Goal: Information Seeking & Learning: Learn about a topic

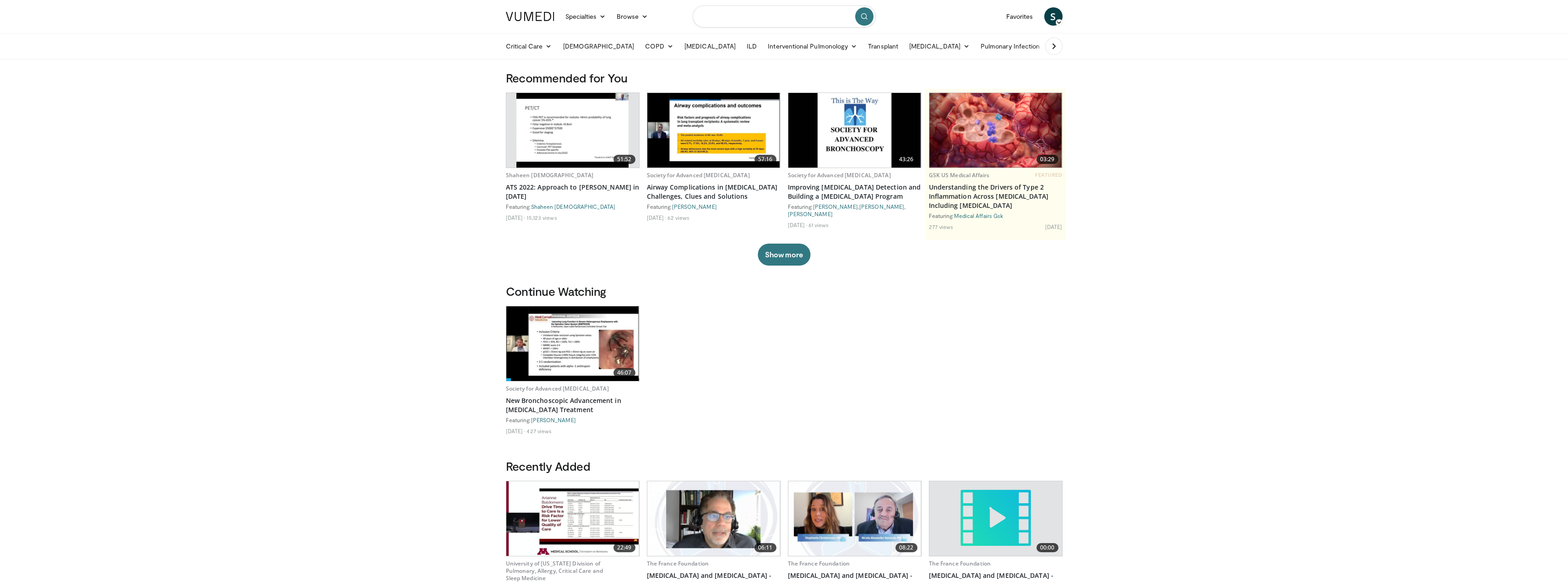
click at [757, 18] on input "Search topics, interventions" at bounding box center [784, 17] width 183 height 22
type input "**********"
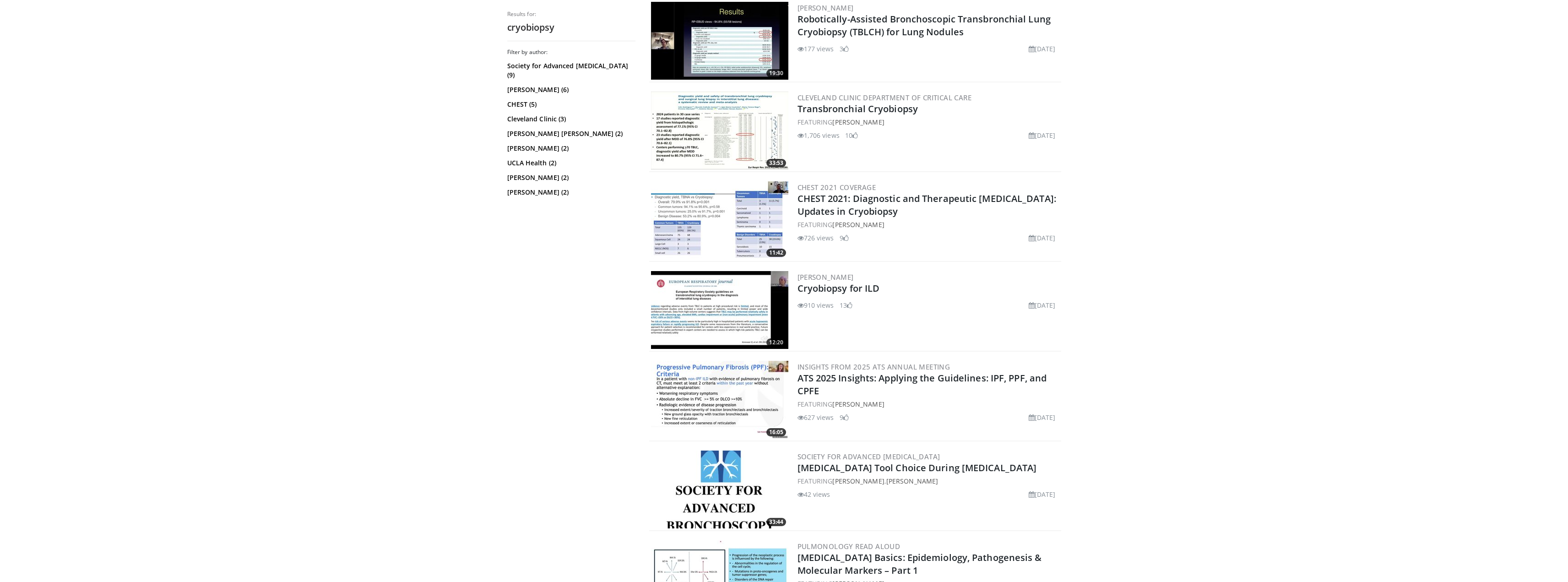
scroll to position [641, 0]
click at [699, 294] on img at bounding box center [720, 309] width 137 height 78
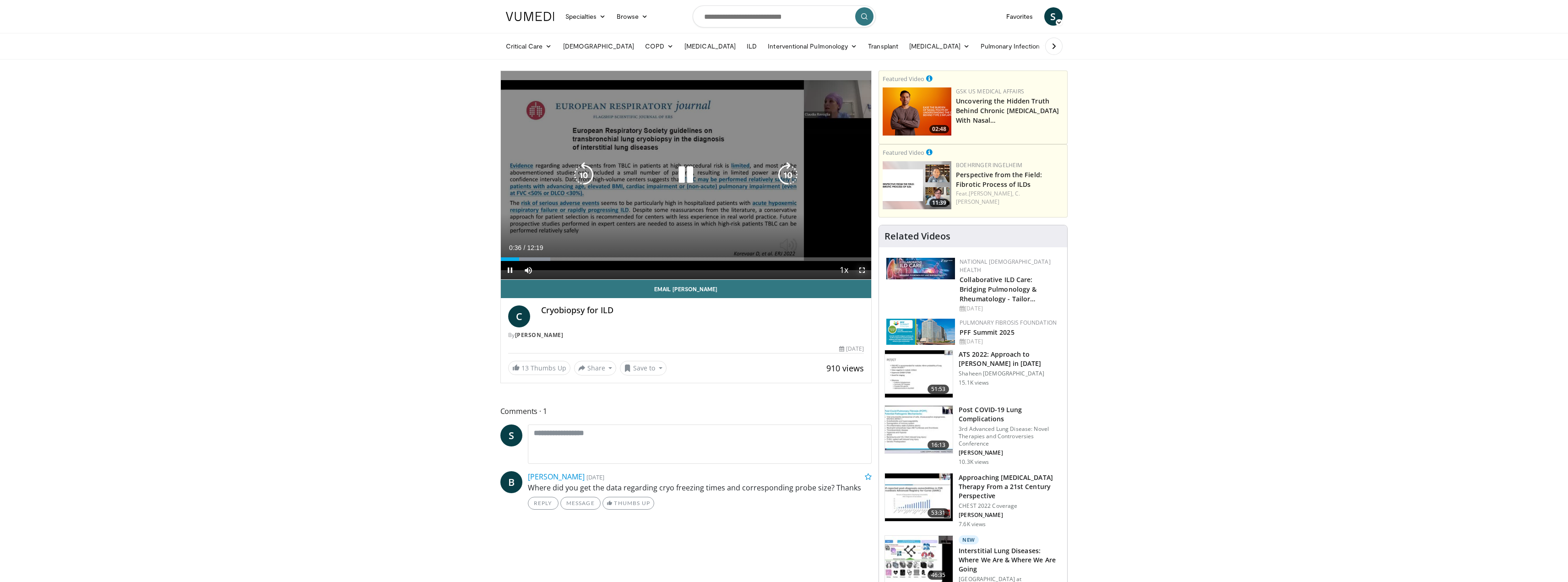
drag, startPoint x: 863, startPoint y: 266, endPoint x: 863, endPoint y: 322, distance: 56.0
click at [863, 266] on span "Video Player" at bounding box center [862, 271] width 18 height 18
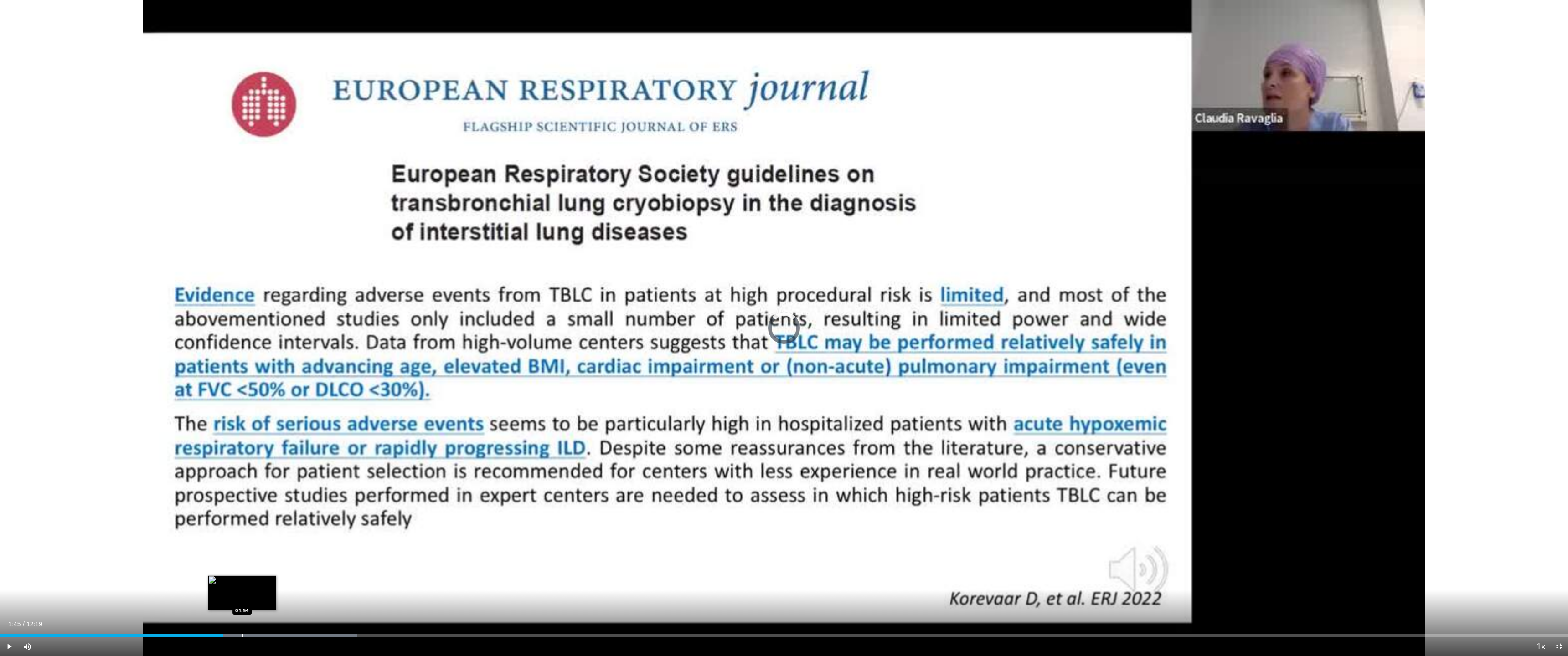
click at [242, 579] on div "Progress Bar" at bounding box center [242, 636] width 1 height 4
click at [262, 579] on div "Loaded : 22.78% 02:03 02:03" at bounding box center [784, 636] width 1568 height 4
click at [276, 579] on div "Progress Bar" at bounding box center [276, 636] width 1 height 4
click at [293, 579] on div "Progress Bar" at bounding box center [293, 636] width 1 height 4
click at [345, 579] on div "Progress Bar" at bounding box center [345, 636] width 1 height 4
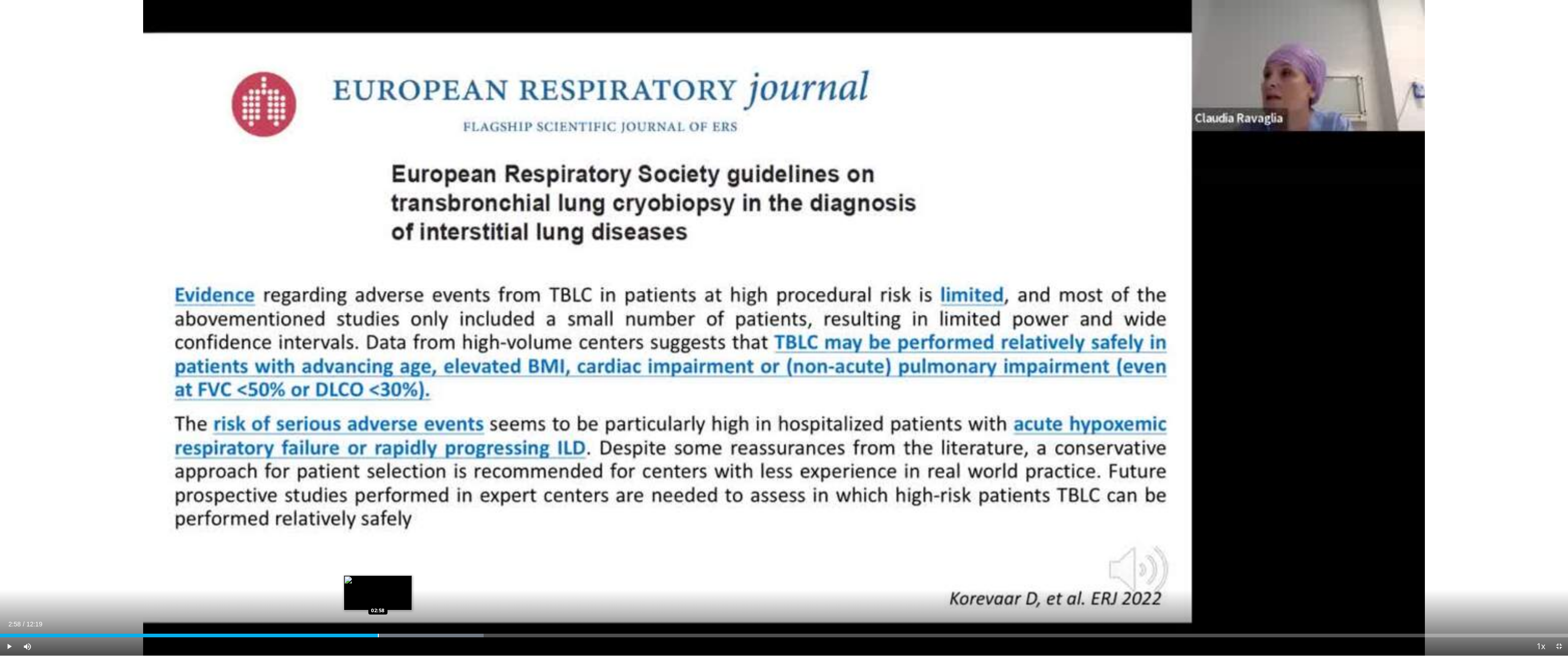
click at [378, 579] on div "Loaded : 30.83% 02:58 02:58" at bounding box center [784, 633] width 1568 height 9
click at [391, 579] on div "Loaded : 30.83% 02:58 03:04" at bounding box center [784, 633] width 1568 height 9
click at [416, 579] on div "Loaded : 33.51% 03:15 03:16" at bounding box center [784, 633] width 1568 height 9
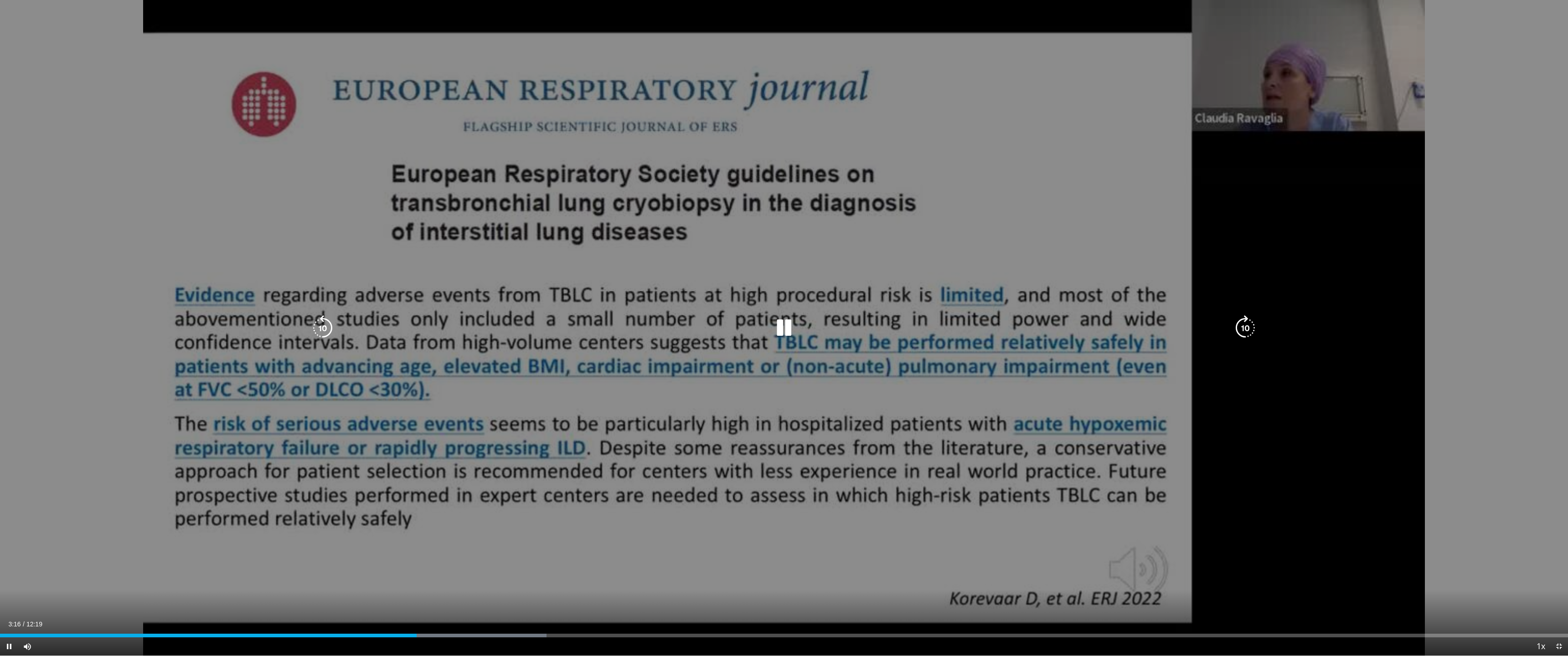
drag, startPoint x: 457, startPoint y: 633, endPoint x: 466, endPoint y: 634, distance: 9.1
click at [457, 579] on div "Loaded : 34.85% 03:16 03:35" at bounding box center [784, 633] width 1568 height 9
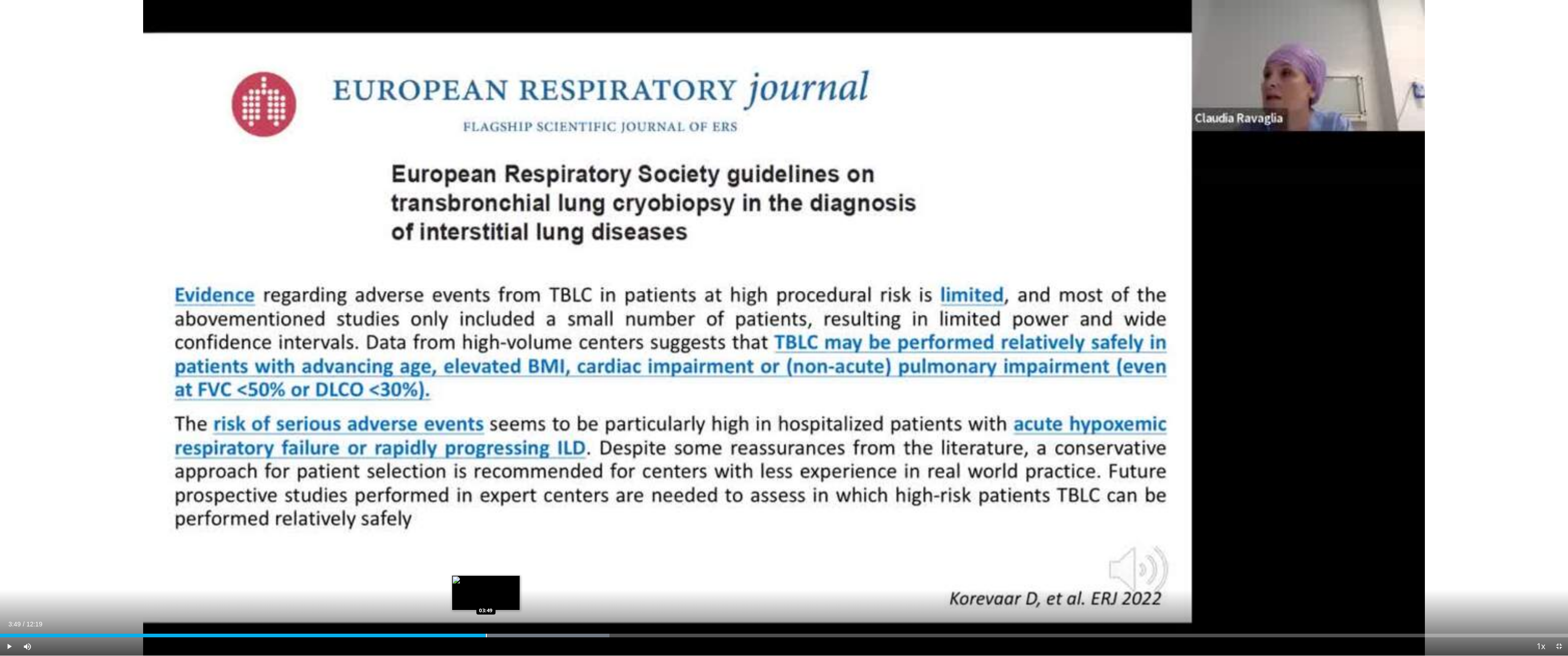
click at [485, 579] on div "Loaded : 38.88% 03:49 03:49" at bounding box center [784, 636] width 1568 height 4
click at [514, 579] on div "Loaded : 39.20% 03:49 04:02" at bounding box center [784, 633] width 1568 height 9
click at [532, 579] on div "Loaded : 41.56% 04:04 04:10" at bounding box center [784, 633] width 1568 height 9
click at [545, 579] on div "Progress Bar" at bounding box center [545, 636] width 1 height 4
click at [556, 579] on div "Progress Bar" at bounding box center [556, 636] width 1 height 4
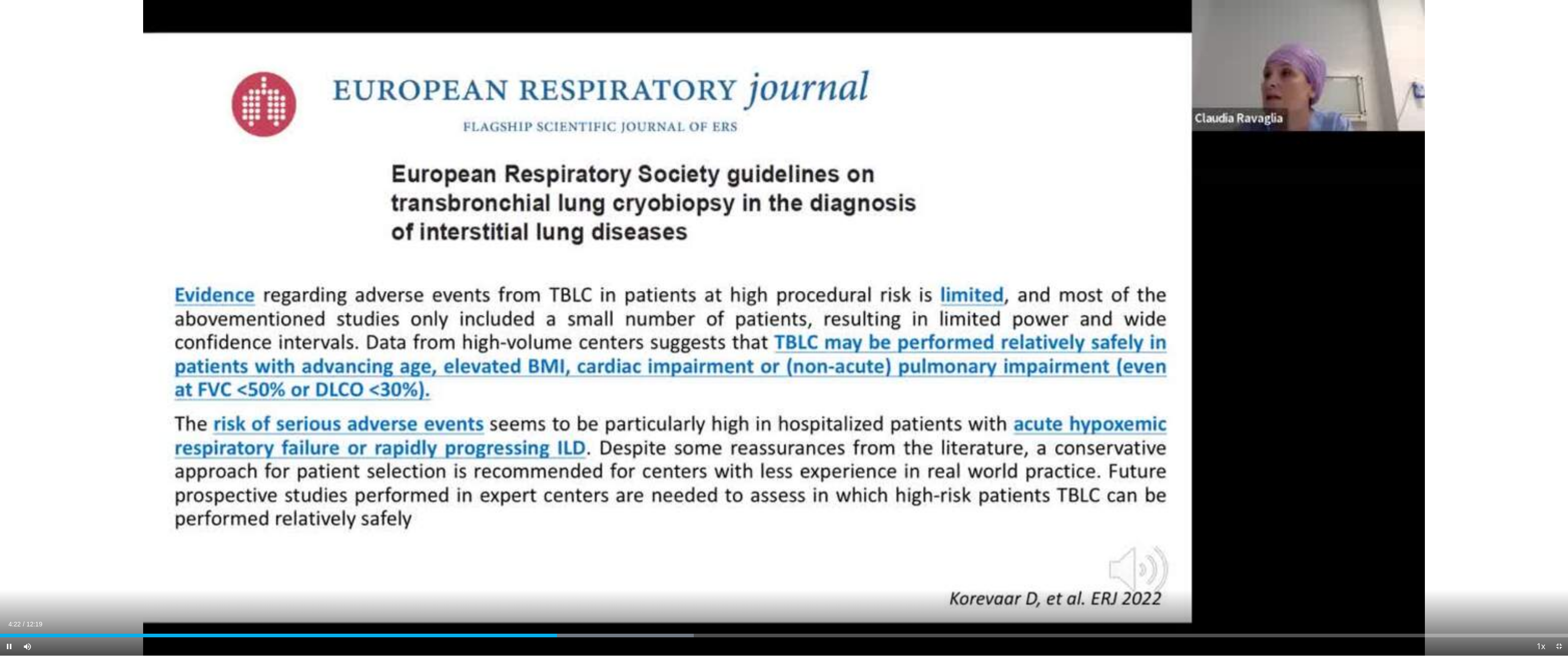
click at [585, 579] on div "Current Time 4:22 / Duration 12:19 Pause Skip Backward Skip Forward Mute Loaded…" at bounding box center [784, 647] width 1568 height 18
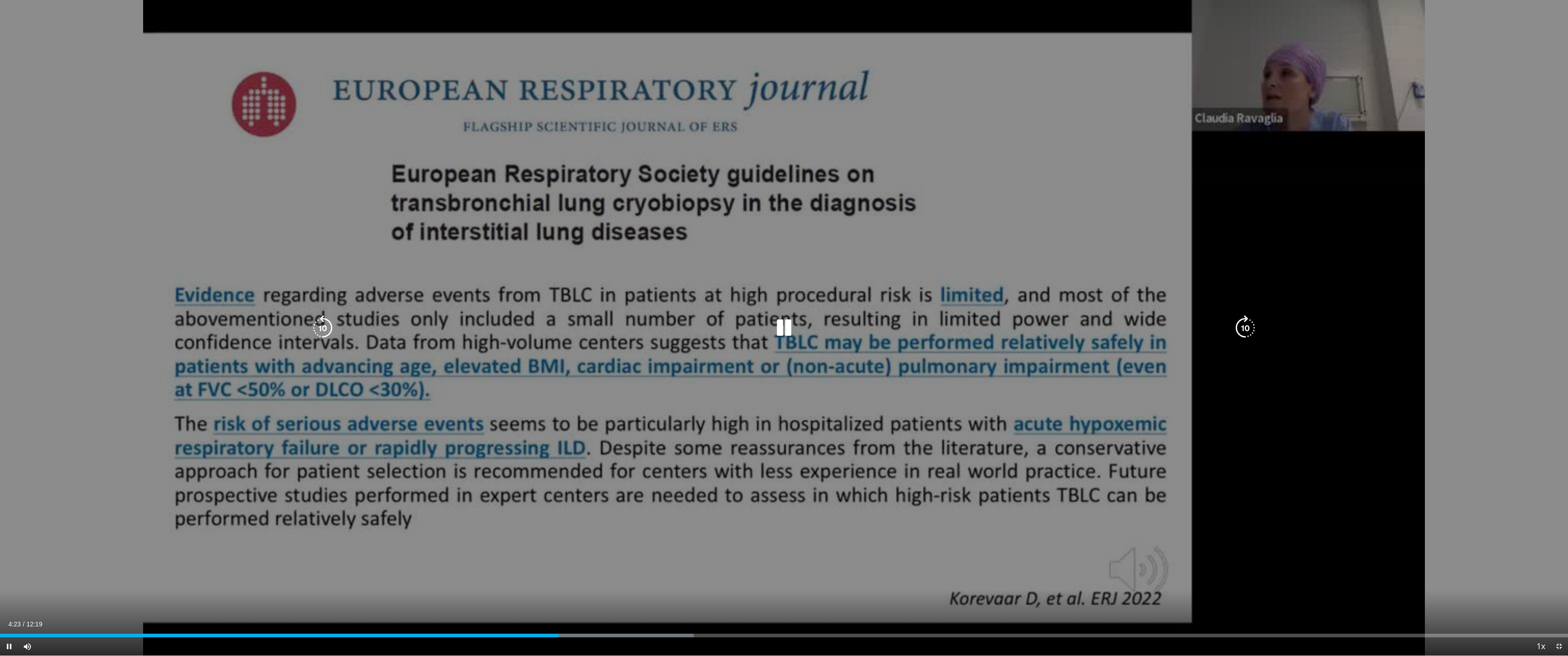
click at [625, 579] on div "Current Time 4:23 / Duration 12:19 Pause Skip Backward Skip Forward Mute Loaded…" at bounding box center [784, 647] width 1568 height 18
click at [645, 579] on div "Current Time 4:24 / Duration 12:19 Pause Skip Backward Skip Forward Mute Loaded…" at bounding box center [784, 647] width 1568 height 18
click at [669, 579] on div "Current Time 4:24 / Duration 12:19 Pause Skip Backward Skip Forward Mute Loaded…" at bounding box center [784, 647] width 1568 height 18
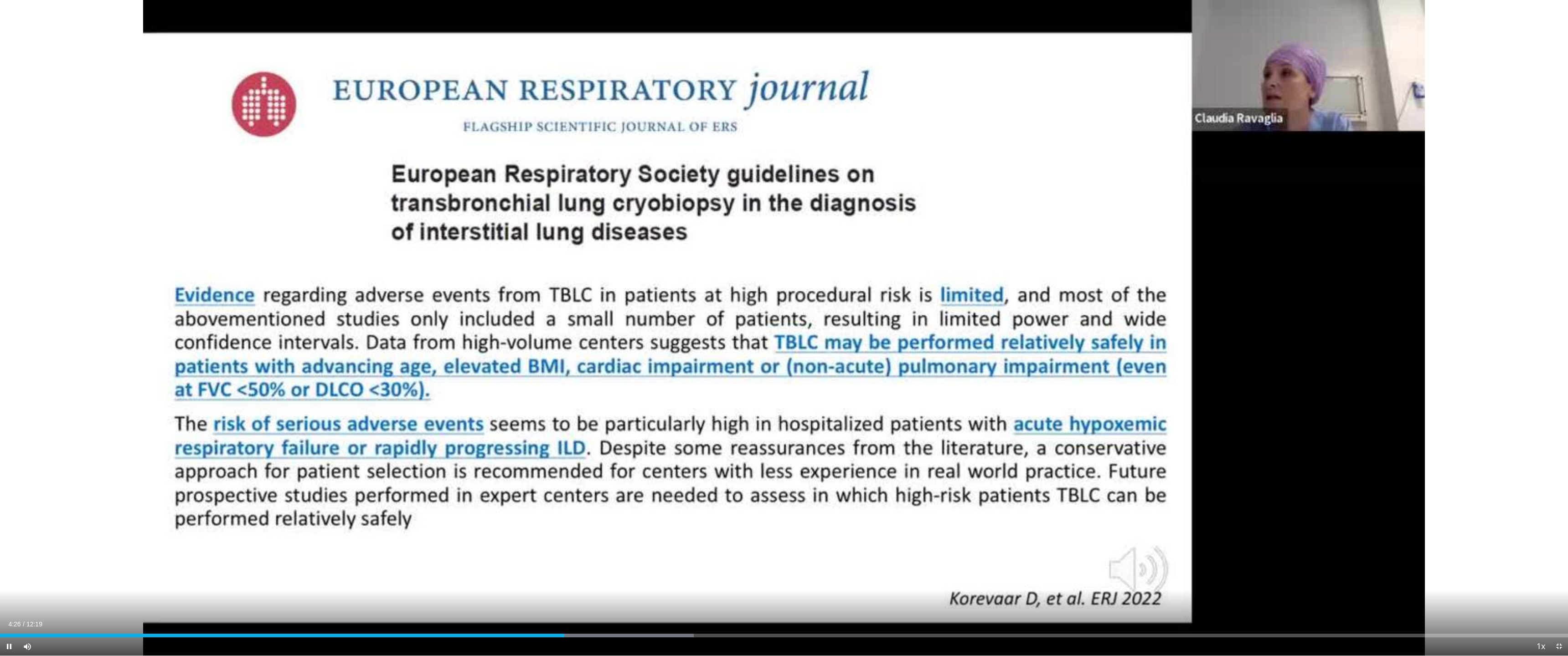
click at [694, 579] on div "Current Time 4:26 / Duration 12:19 Pause Skip Backward Skip Forward Mute Loaded…" at bounding box center [784, 647] width 1568 height 18
click at [664, 579] on div "Loaded : 44.24% 04:27 05:13" at bounding box center [784, 633] width 1568 height 9
click at [708, 579] on div "Progress Bar" at bounding box center [708, 636] width 1 height 4
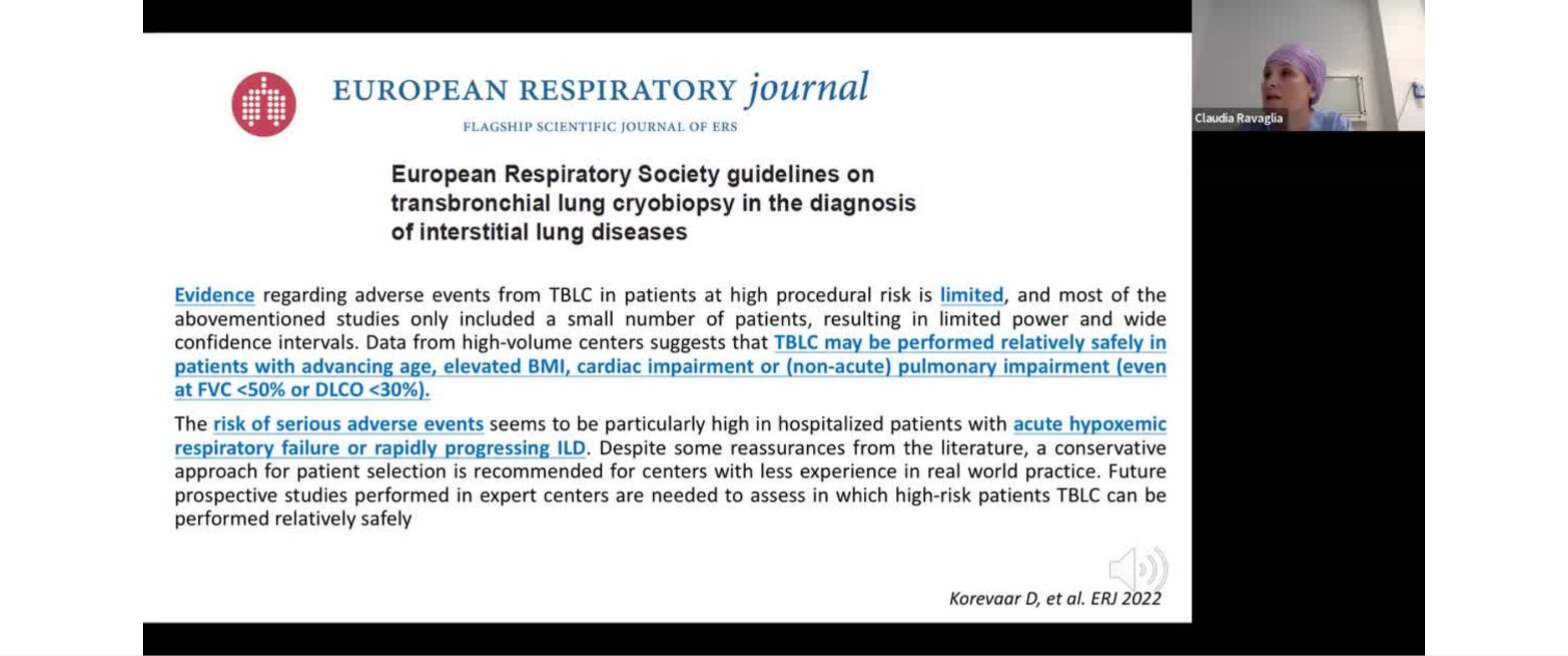
click at [720, 579] on video-js "**********" at bounding box center [784, 328] width 1568 height 656
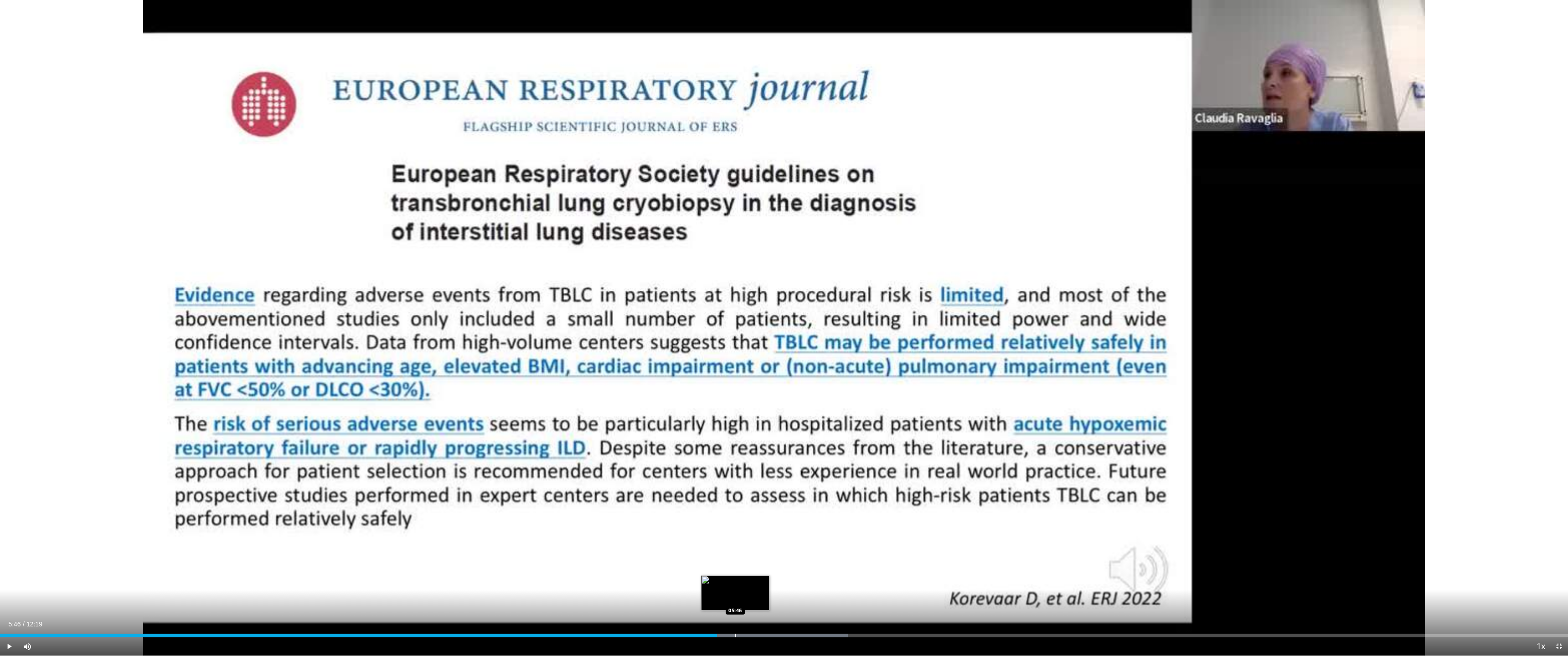
click at [736, 579] on div "Loaded : 54.07% 05:38 05:46" at bounding box center [784, 633] width 1568 height 9
click at [761, 579] on div "Loaded : 54.97% 05:58 05:58" at bounding box center [784, 636] width 1568 height 4
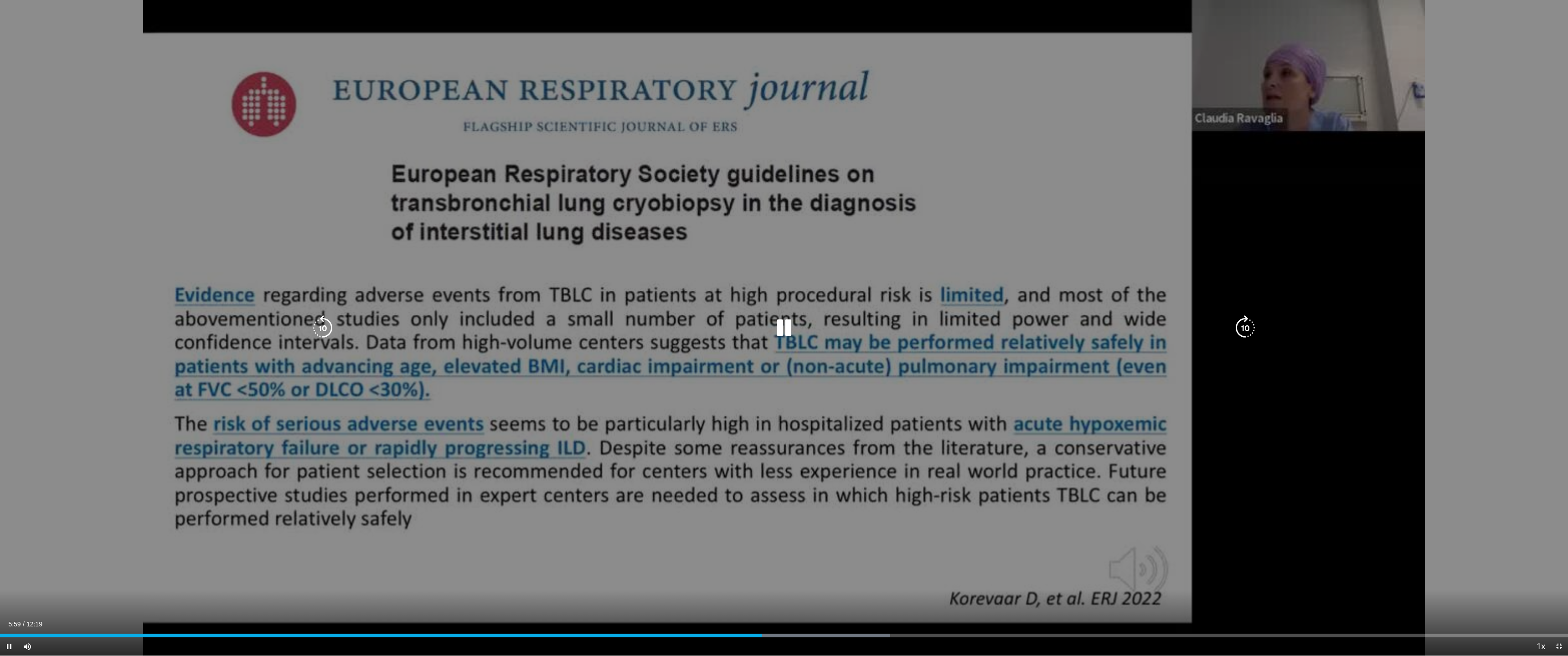
click at [796, 579] on div "Current Time 5:59 / Duration 12:19 Pause Skip Backward Skip Forward Mute Loaded…" at bounding box center [784, 647] width 1568 height 18
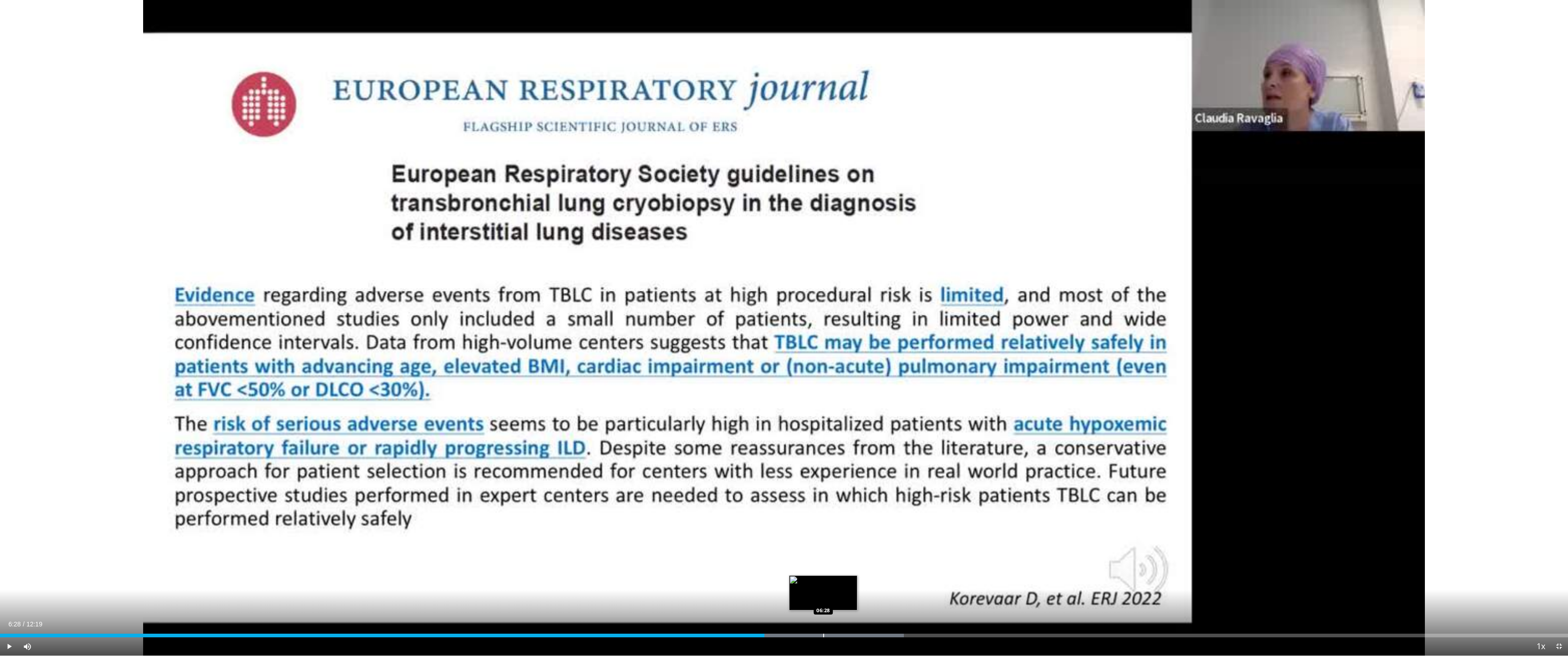
click at [823, 579] on div "Progress Bar" at bounding box center [823, 636] width 1 height 4
click at [857, 579] on div "Progress Bar" at bounding box center [857, 636] width 1 height 4
click at [923, 579] on div "Loaded : 66.23% 07:15 07:14" at bounding box center [784, 633] width 1568 height 9
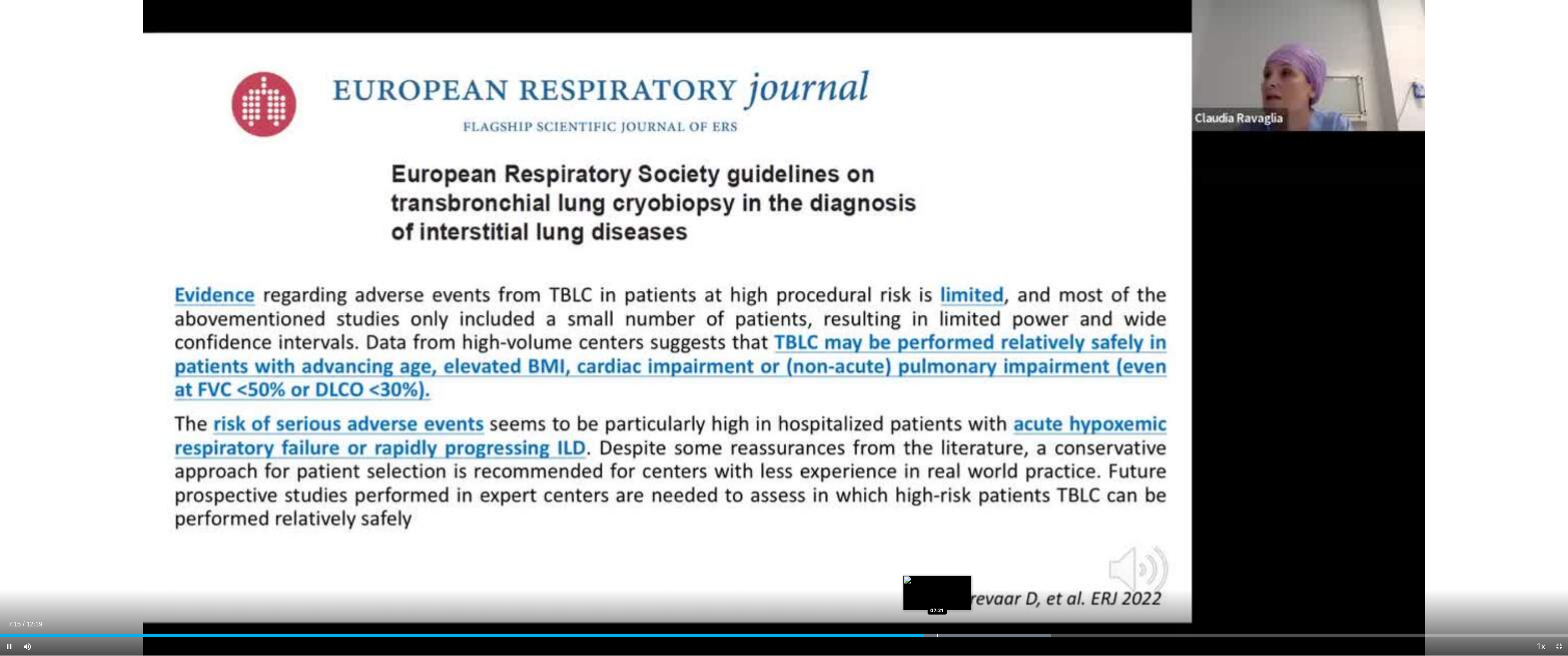
click at [937, 579] on div "Progress Bar" at bounding box center [937, 636] width 1 height 4
click at [959, 579] on div "Progress Bar" at bounding box center [959, 636] width 1 height 4
click at [980, 579] on div "Loaded : 69.72% 07:32 07:40" at bounding box center [784, 636] width 1568 height 4
click at [1024, 579] on div "Progress Bar" at bounding box center [1024, 636] width 1 height 4
click at [1059, 579] on div "Progress Bar" at bounding box center [1059, 636] width 1 height 4
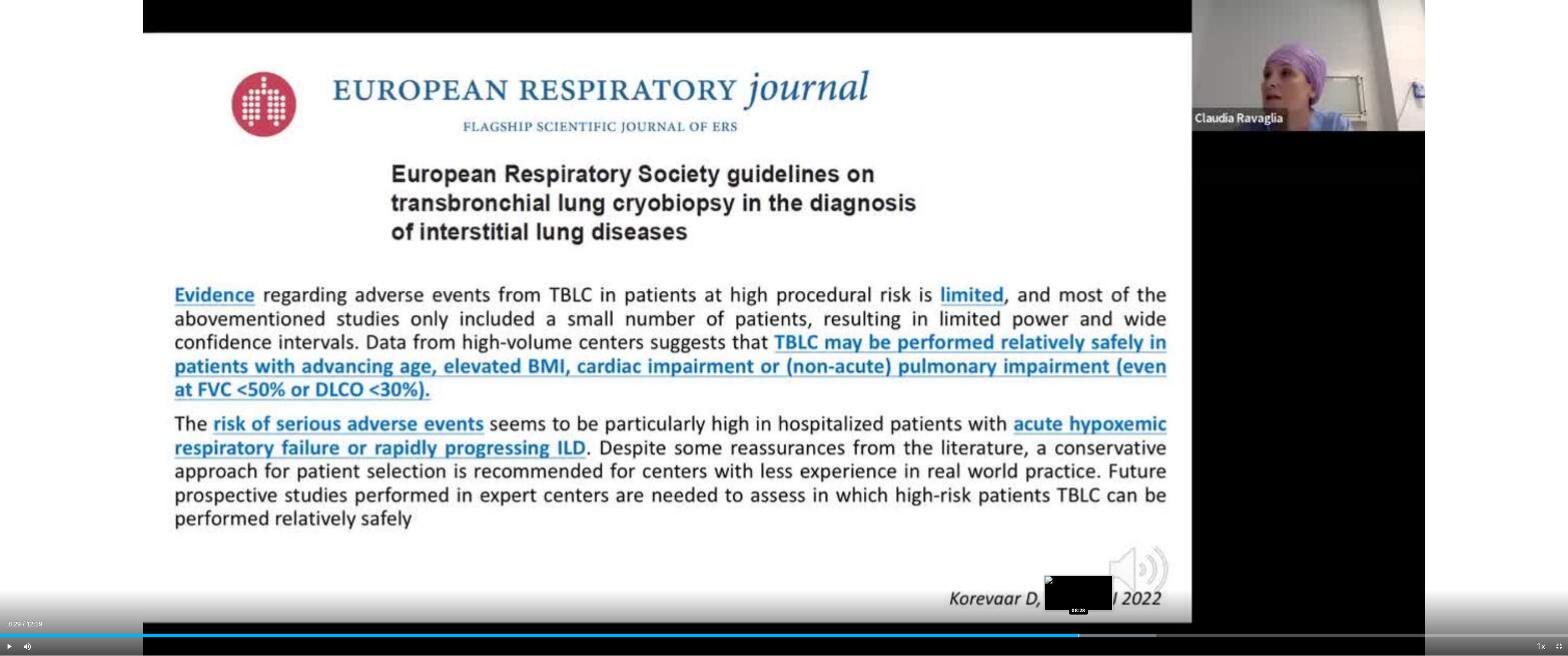
click at [1080, 579] on div "Loaded : 73.74% 08:20 08:28" at bounding box center [784, 636] width 1568 height 4
click at [1096, 579] on div "Progress Bar" at bounding box center [1096, 636] width 1 height 4
click at [1113, 579] on div "Progress Bar" at bounding box center [1113, 636] width 1 height 4
click at [1139, 579] on div "Progress Bar" at bounding box center [1138, 636] width 1 height 4
drag, startPoint x: 1177, startPoint y: 636, endPoint x: 1188, endPoint y: 637, distance: 11.0
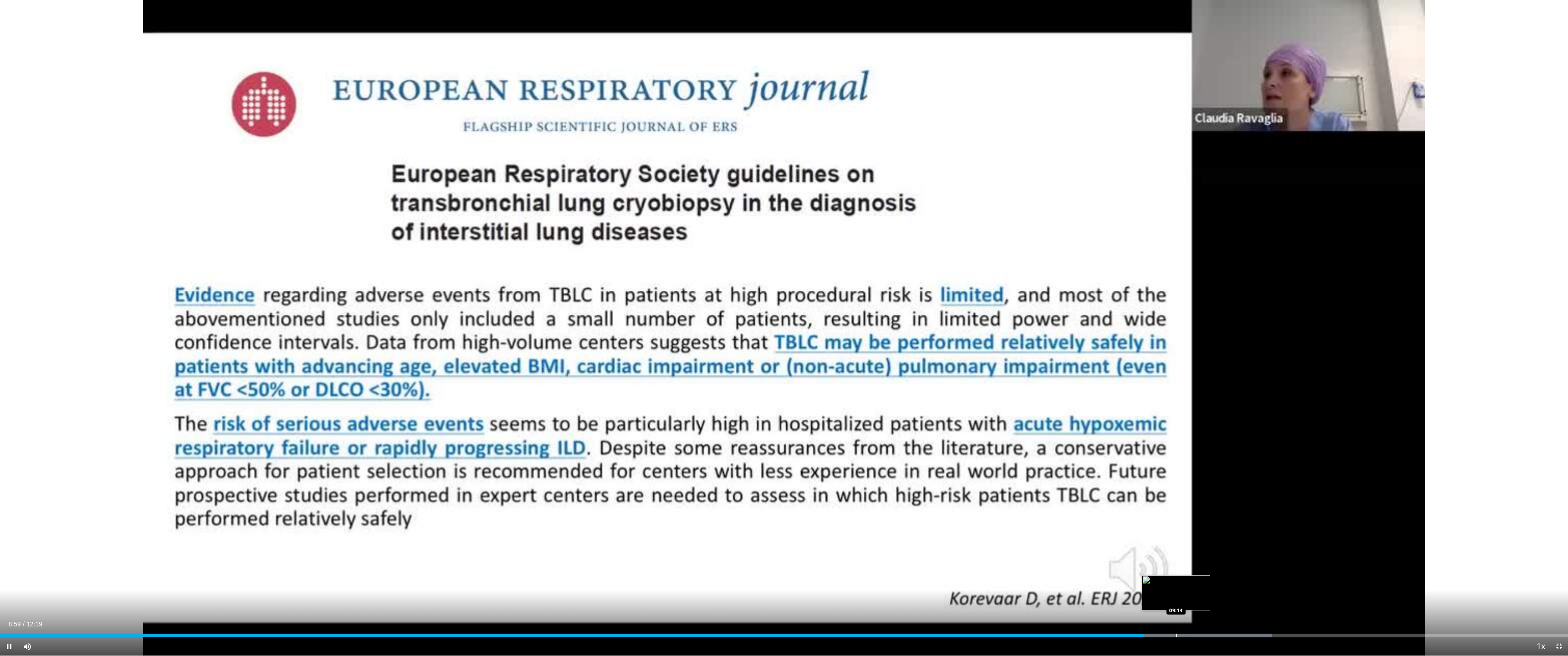
click at [1177, 579] on div "Progress Bar" at bounding box center [1176, 636] width 1 height 4
click at [1219, 579] on div "Loaded : 83.81% 09:16 09:35" at bounding box center [784, 633] width 1568 height 9
click at [1243, 579] on div "Progress Bar" at bounding box center [1243, 636] width 1 height 4
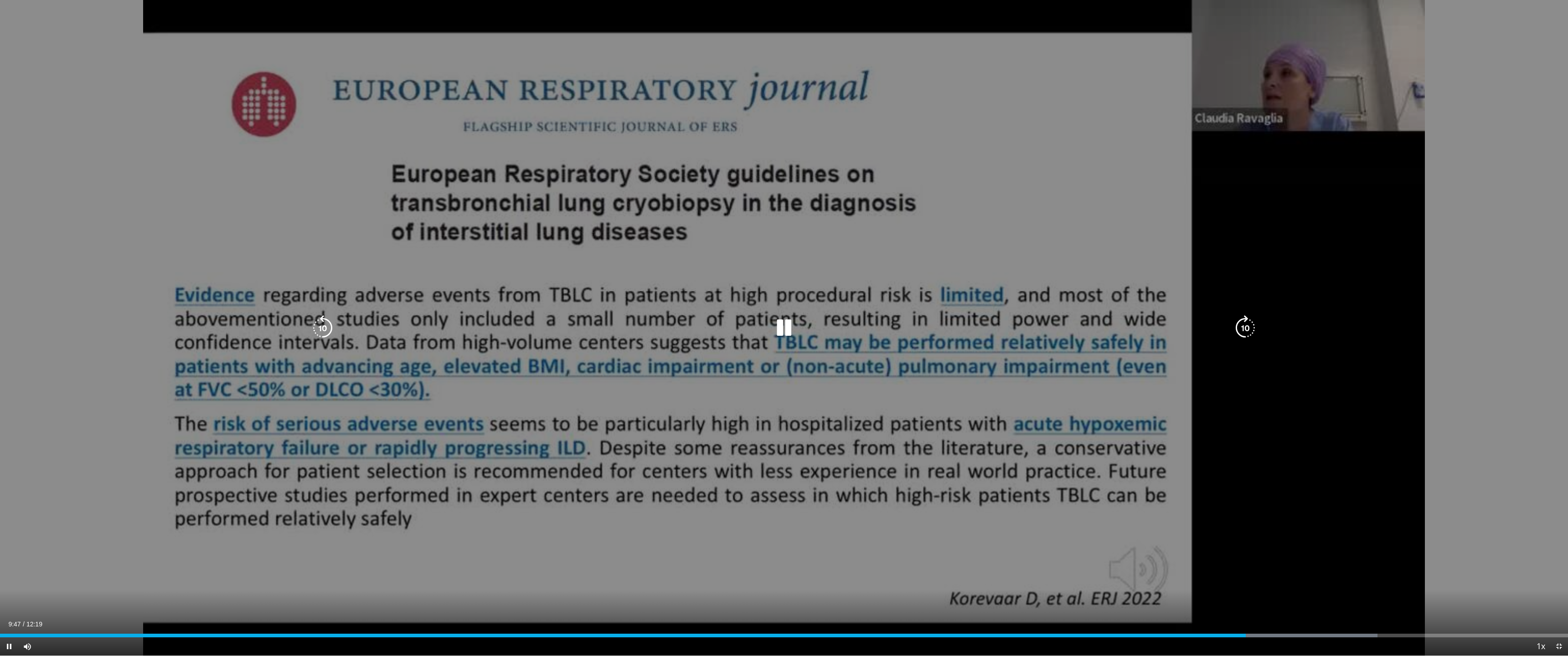
click at [1269, 579] on div "Current Time 9:47 / Duration 12:19 Pause Skip Backward Skip Forward Mute Loaded…" at bounding box center [784, 647] width 1568 height 18
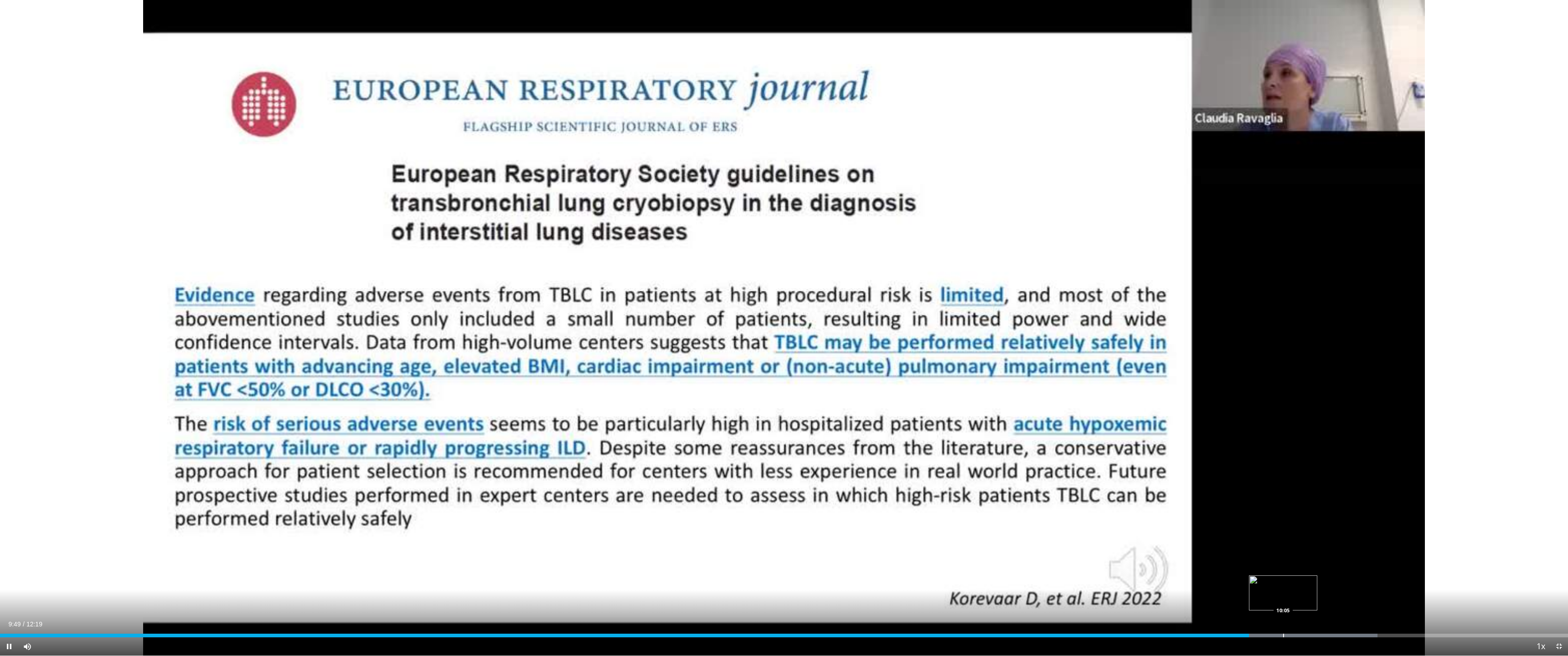
click at [1283, 579] on div "Progress Bar" at bounding box center [1283, 636] width 1 height 4
click at [1318, 579] on div "Loaded : 88.49% 10:05 10:21" at bounding box center [784, 636] width 1568 height 4
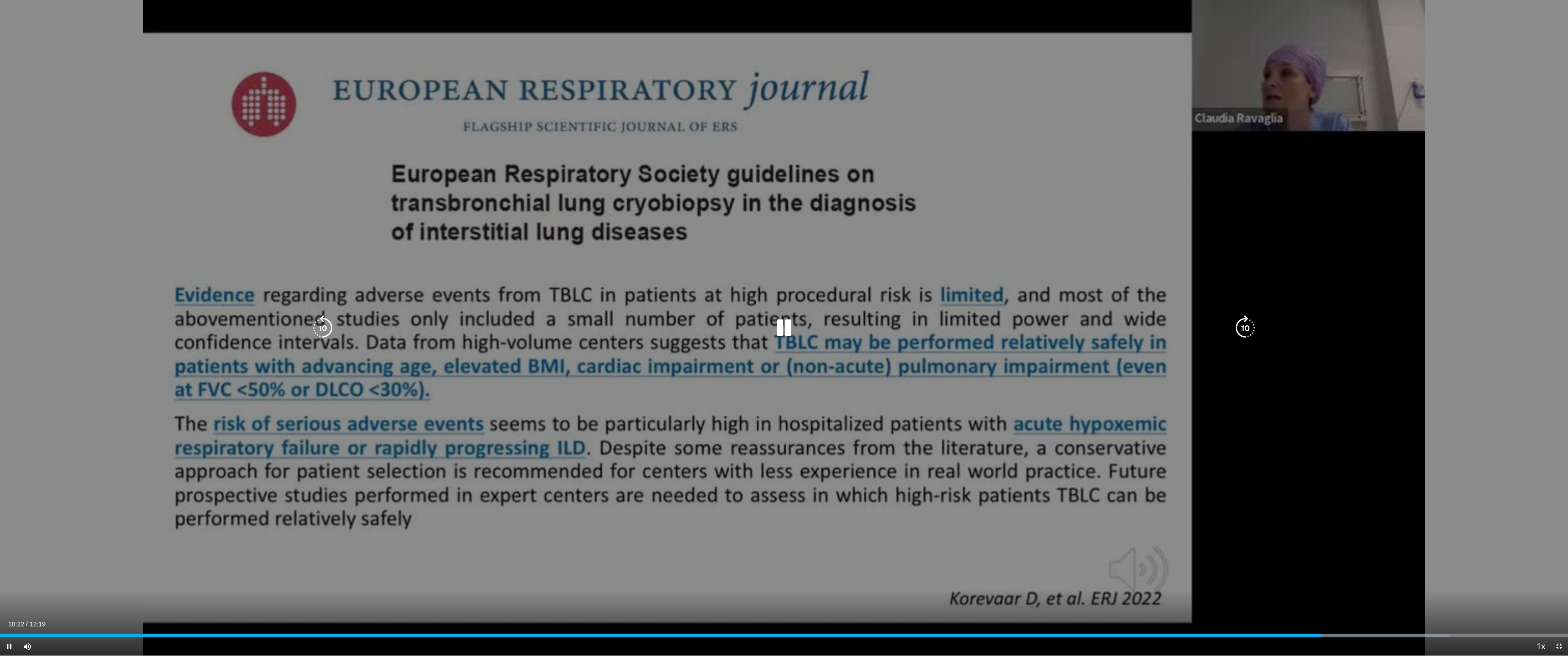
click at [1362, 579] on div "Loaded : 92.51% 10:23 10:42" at bounding box center [784, 633] width 1568 height 9
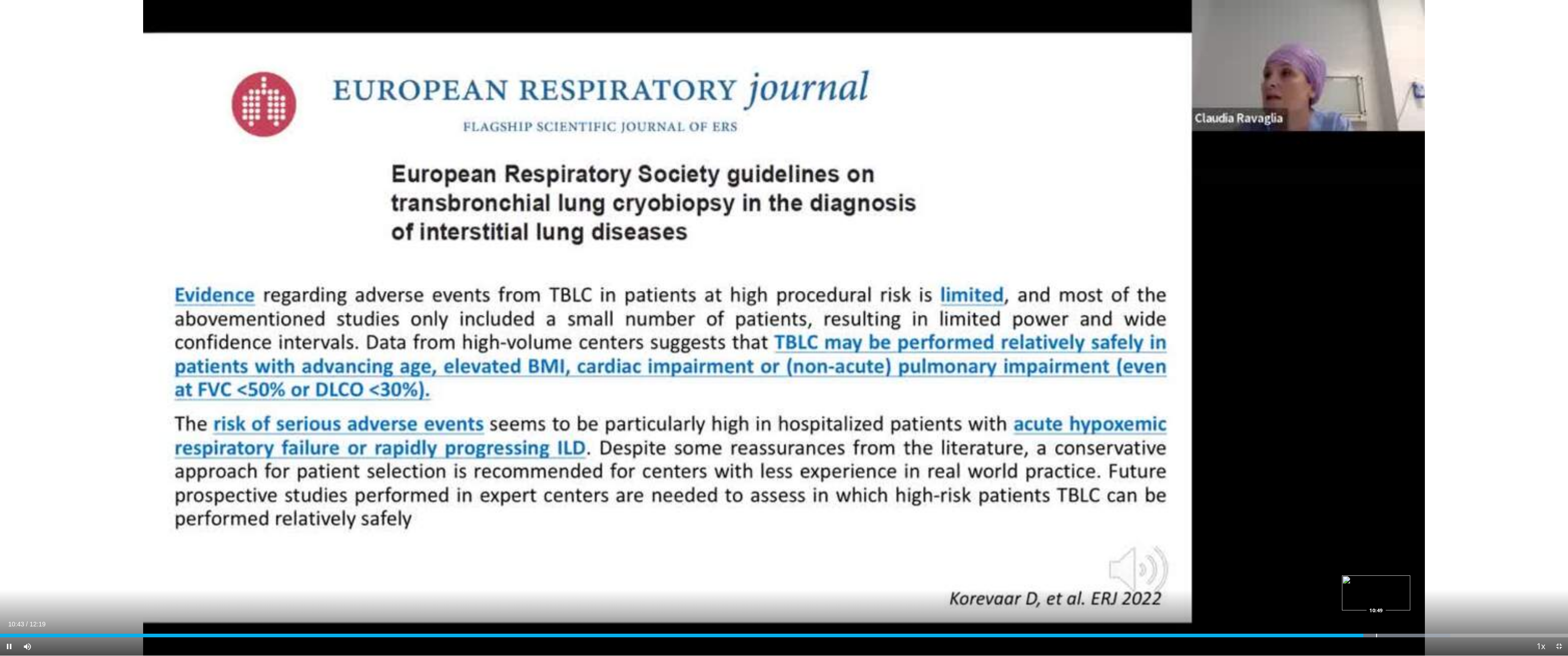
click at [1376, 579] on div "Loaded : 92.51% 10:43 10:49" at bounding box center [784, 633] width 1568 height 9
click at [1391, 579] on div "Progress Bar" at bounding box center [1391, 636] width 1 height 4
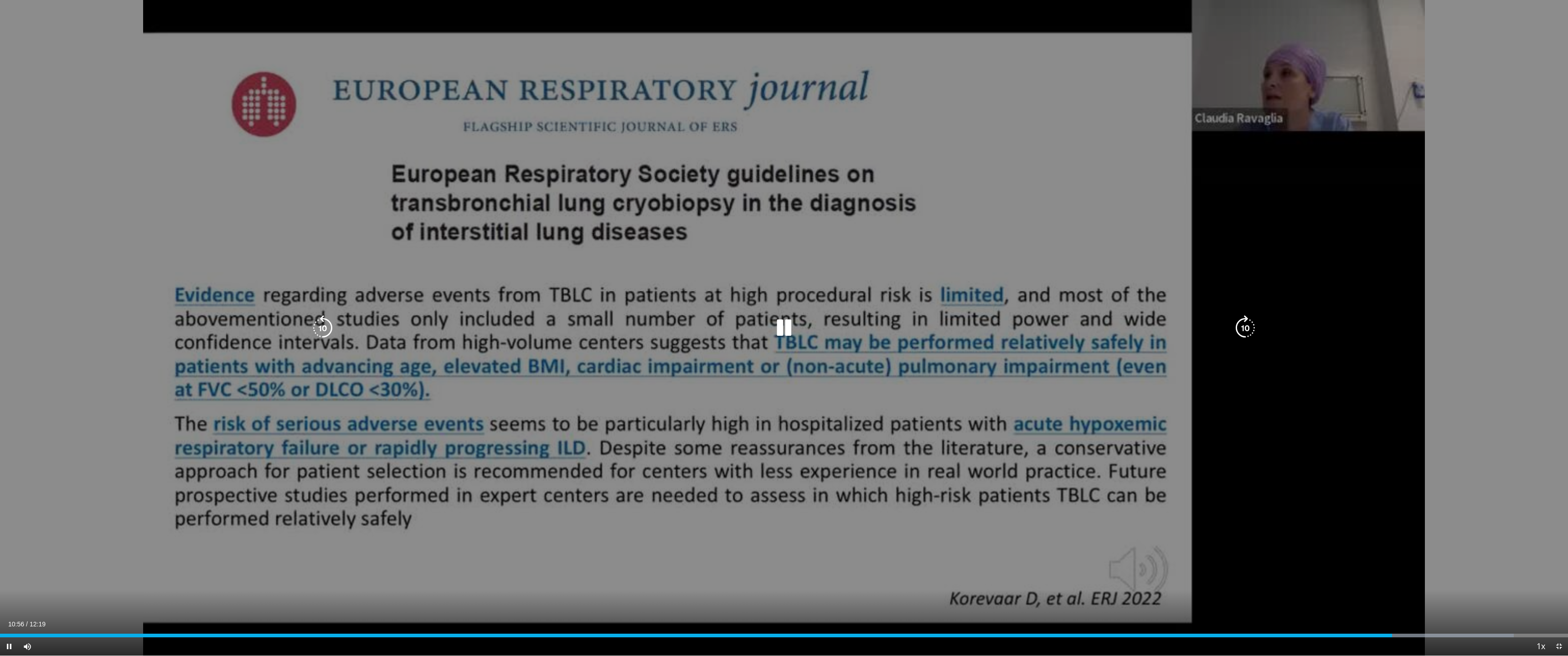
click at [1420, 579] on div "Current Time 10:56 / Duration 12:19 Pause Skip Backward Skip Forward Mute Loade…" at bounding box center [784, 647] width 1568 height 18
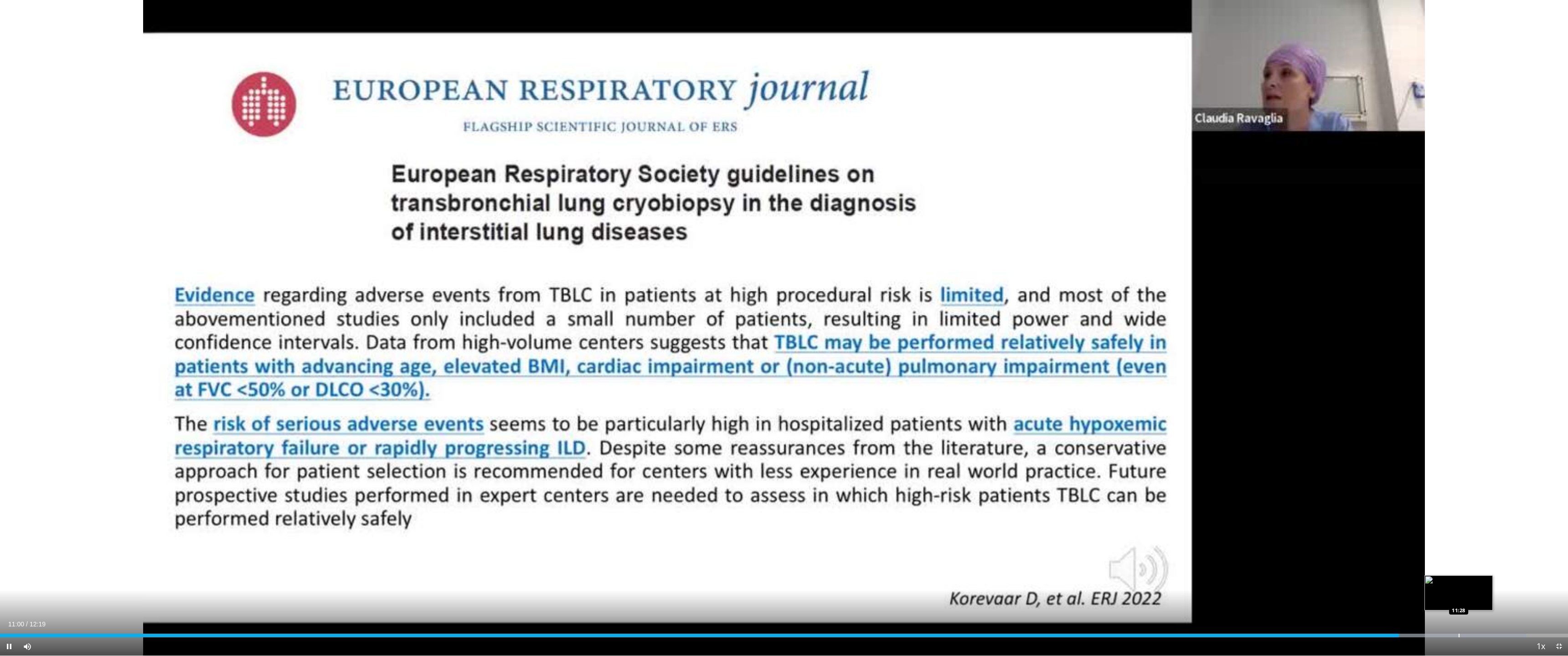
click at [1459, 579] on div "Progress Bar" at bounding box center [1459, 636] width 1 height 4
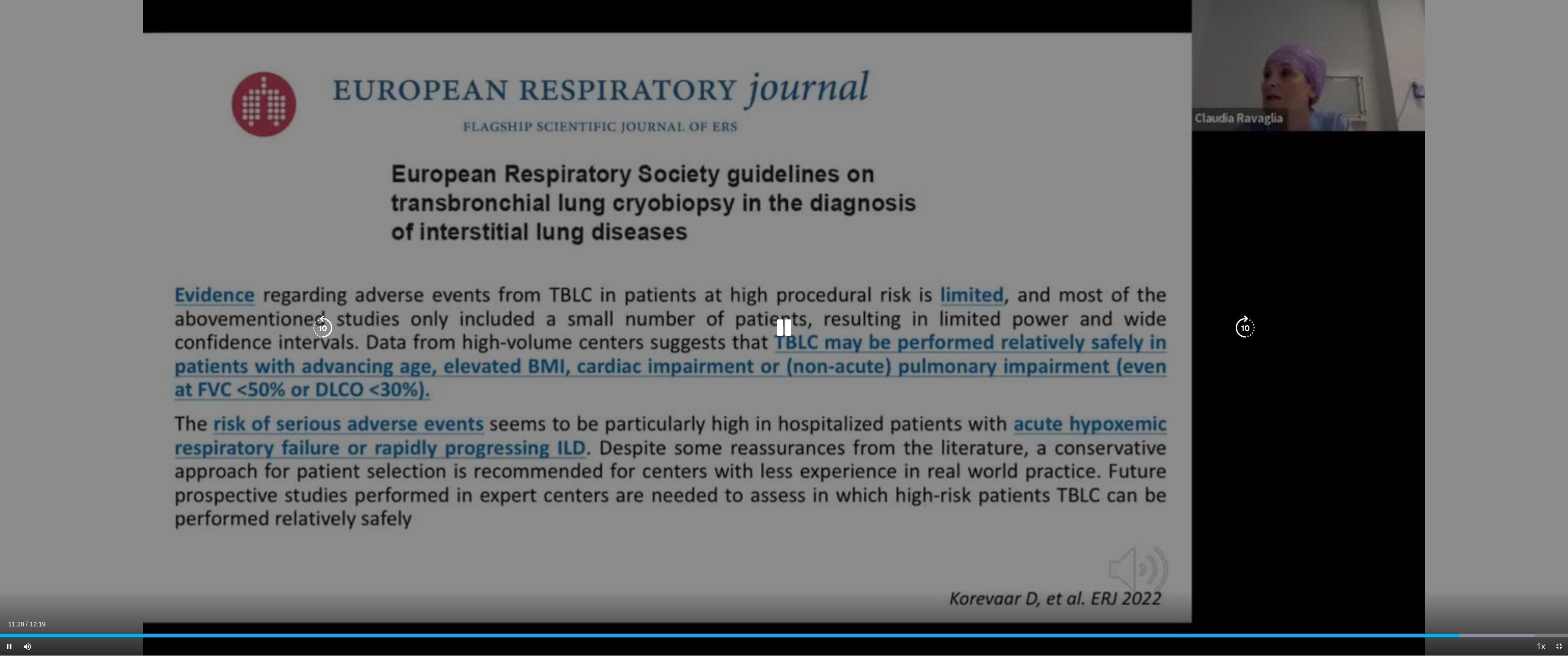
click at [1502, 579] on div "Loaded : 97.88% 11:28 11:48" at bounding box center [784, 633] width 1568 height 9
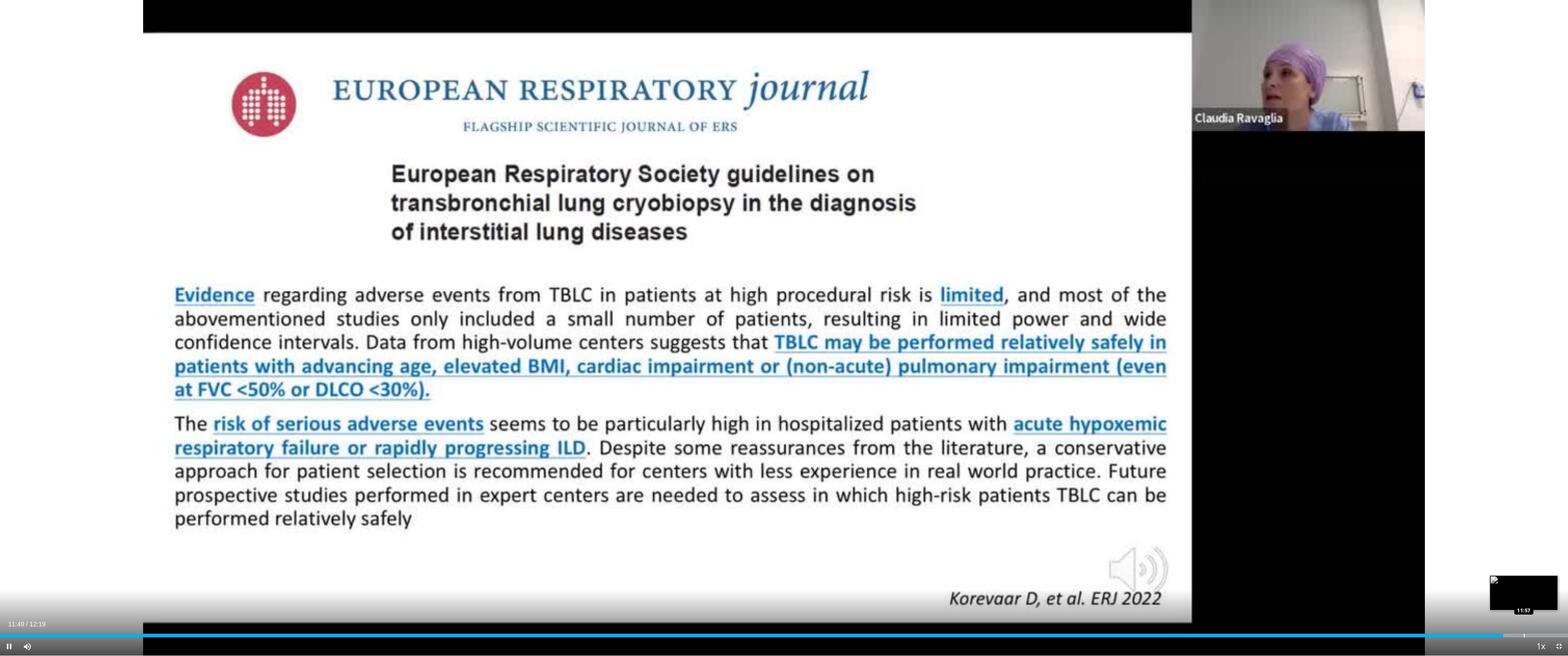
click at [1527, 579] on div "Loaded : 100.00% 11:49 11:57" at bounding box center [784, 633] width 1568 height 9
click at [1534, 579] on div "Loaded : 100.00% 12:03 12:03" at bounding box center [784, 633] width 1568 height 9
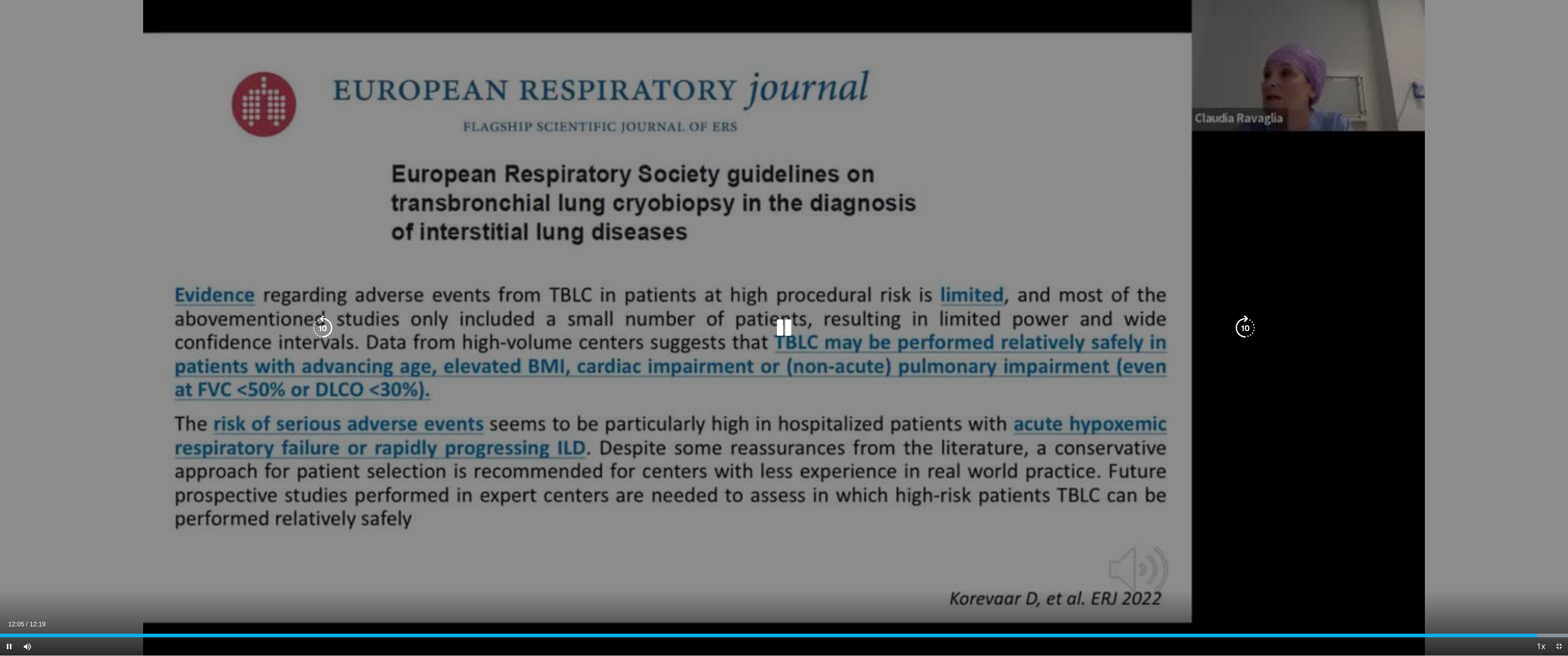
click at [774, 193] on div "10 seconds Tap to unmute" at bounding box center [784, 327] width 1568 height 655
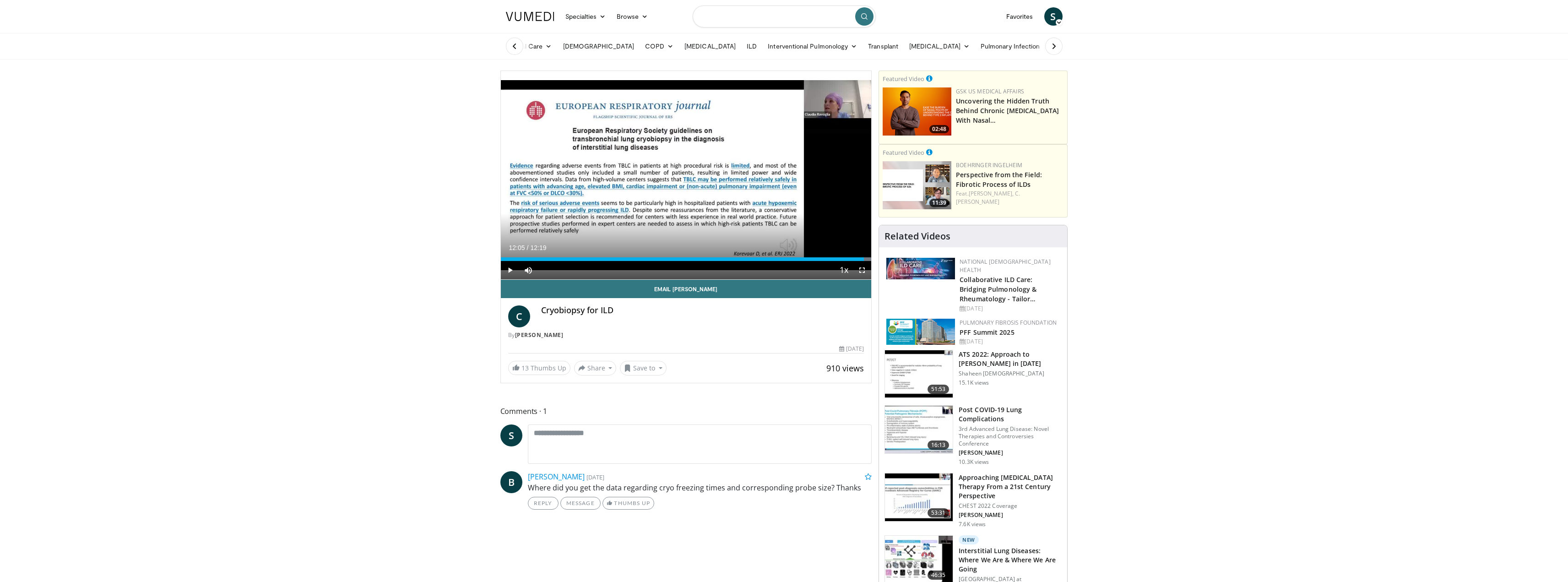
click at [763, 14] on input "Search topics, interventions" at bounding box center [784, 17] width 183 height 22
click at [771, 39] on div "cryobiopsy" at bounding box center [784, 46] width 175 height 18
type input "**********"
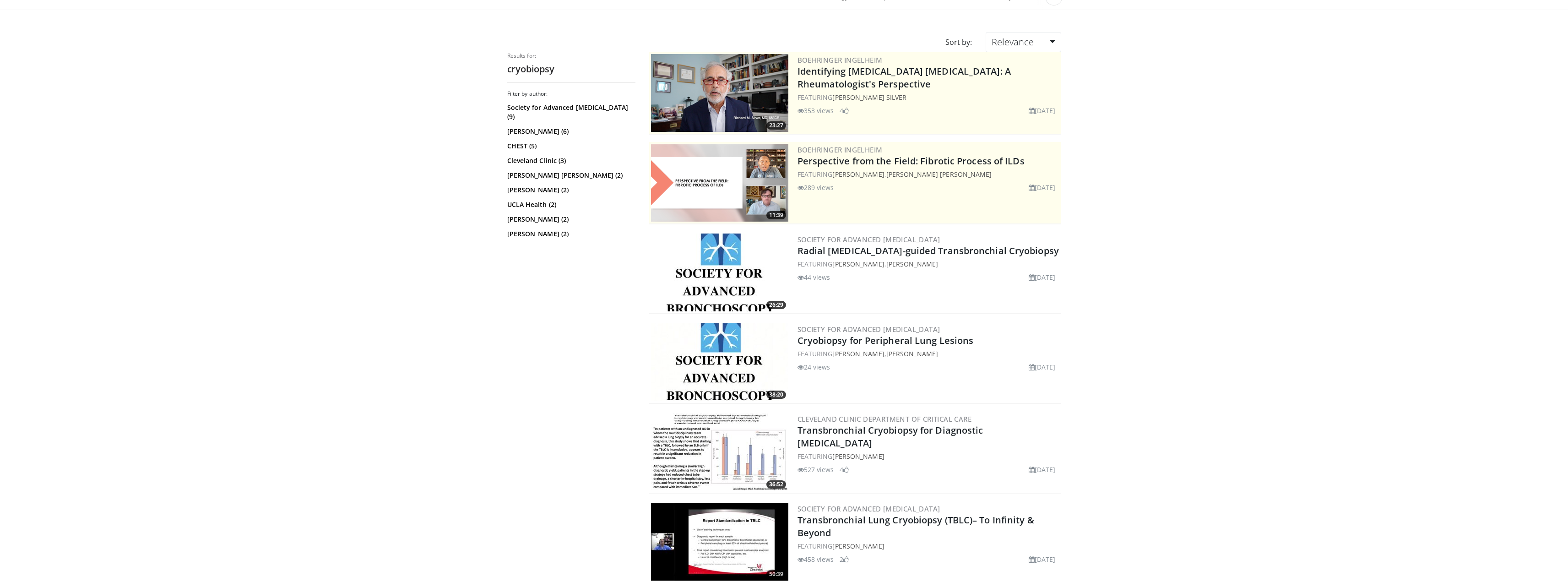
scroll to position [92, 0]
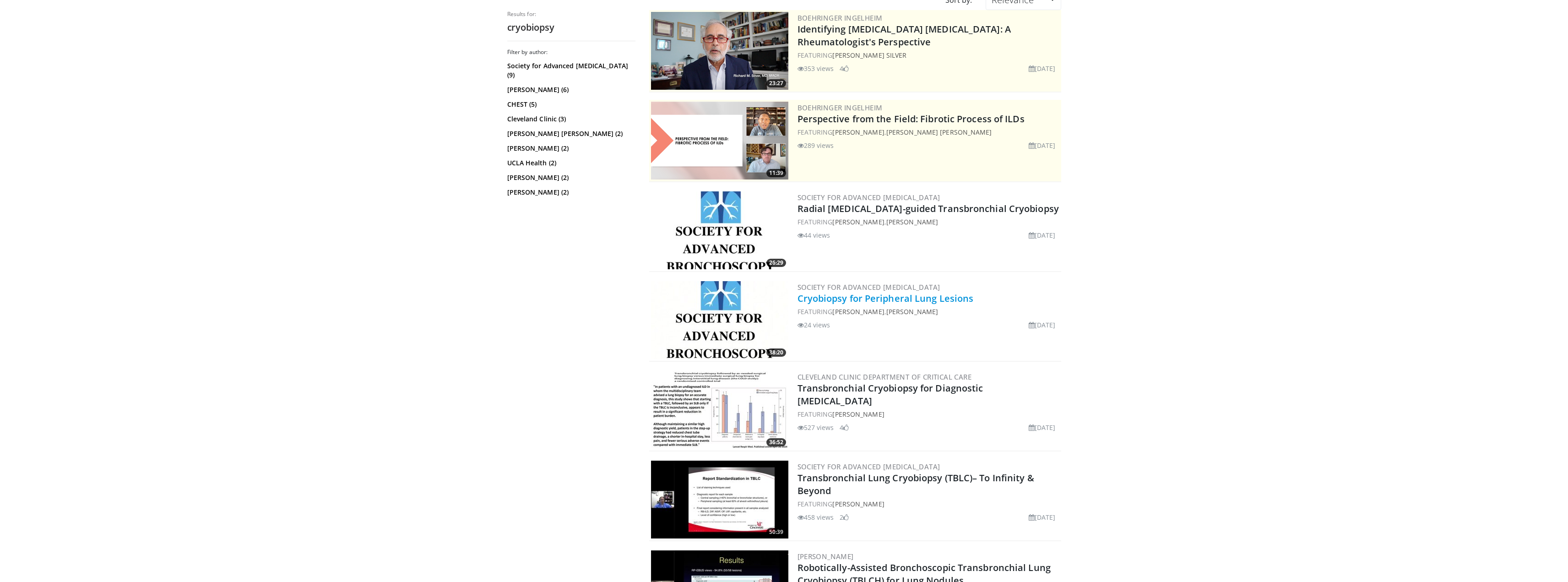
click at [894, 302] on link "Cryobiopsy for Peripheral Lung Lesions" at bounding box center [885, 298] width 176 height 12
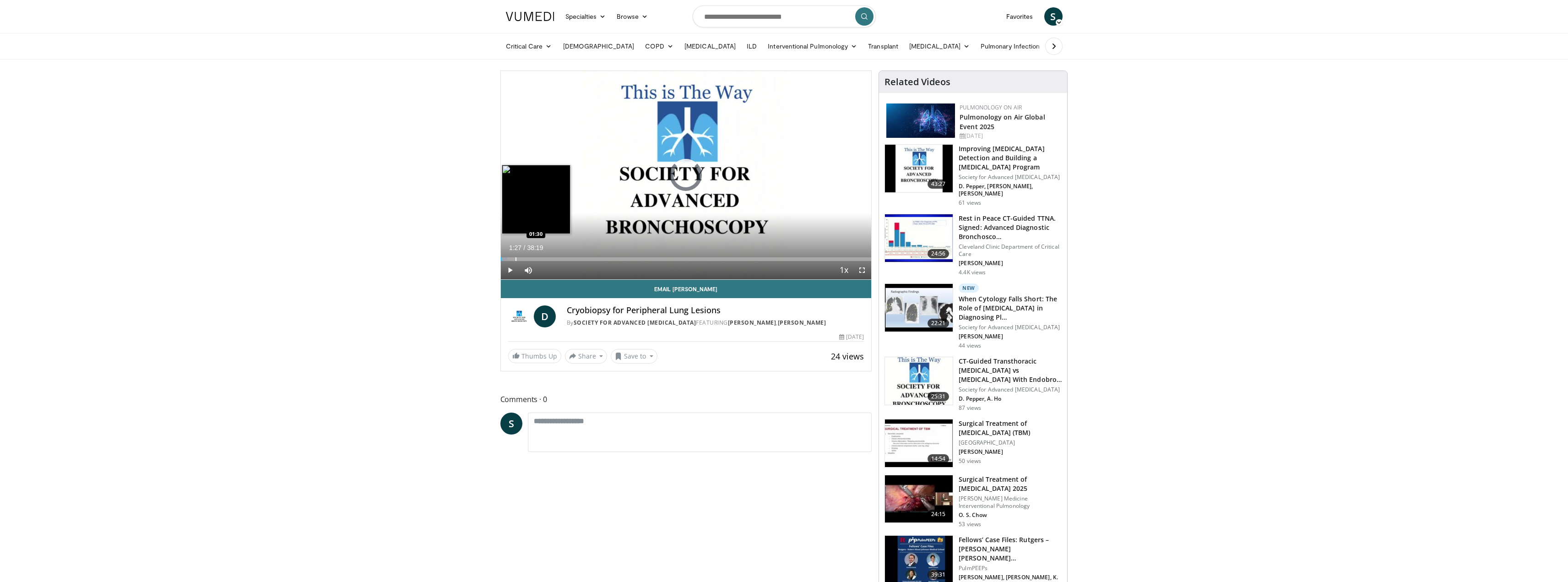
click at [514, 260] on div "Loaded : 1.73% 00:02 01:30" at bounding box center [686, 260] width 371 height 4
click at [535, 256] on div "Loaded : 5.22% 01:28 03:38" at bounding box center [686, 256] width 371 height 9
click at [551, 256] on div "Loaded : 10.42% 03:38 05:09" at bounding box center [686, 256] width 371 height 9
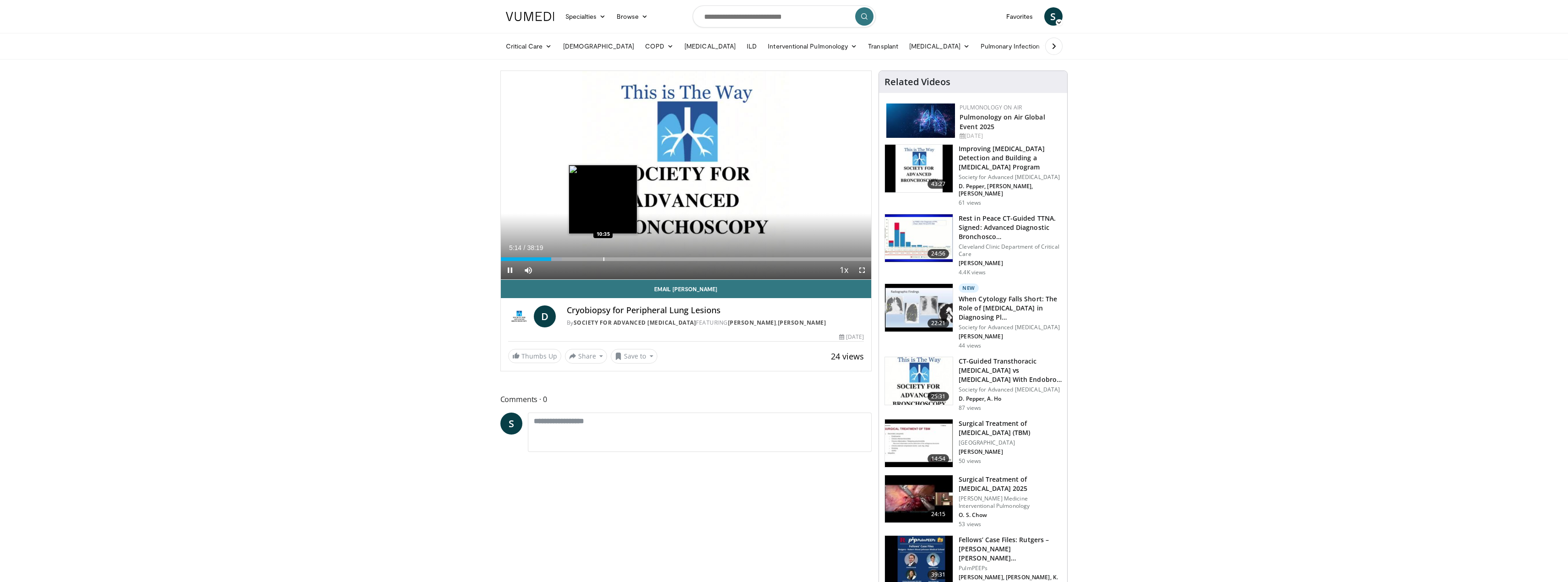
click at [603, 260] on div "Progress Bar" at bounding box center [603, 260] width 1 height 4
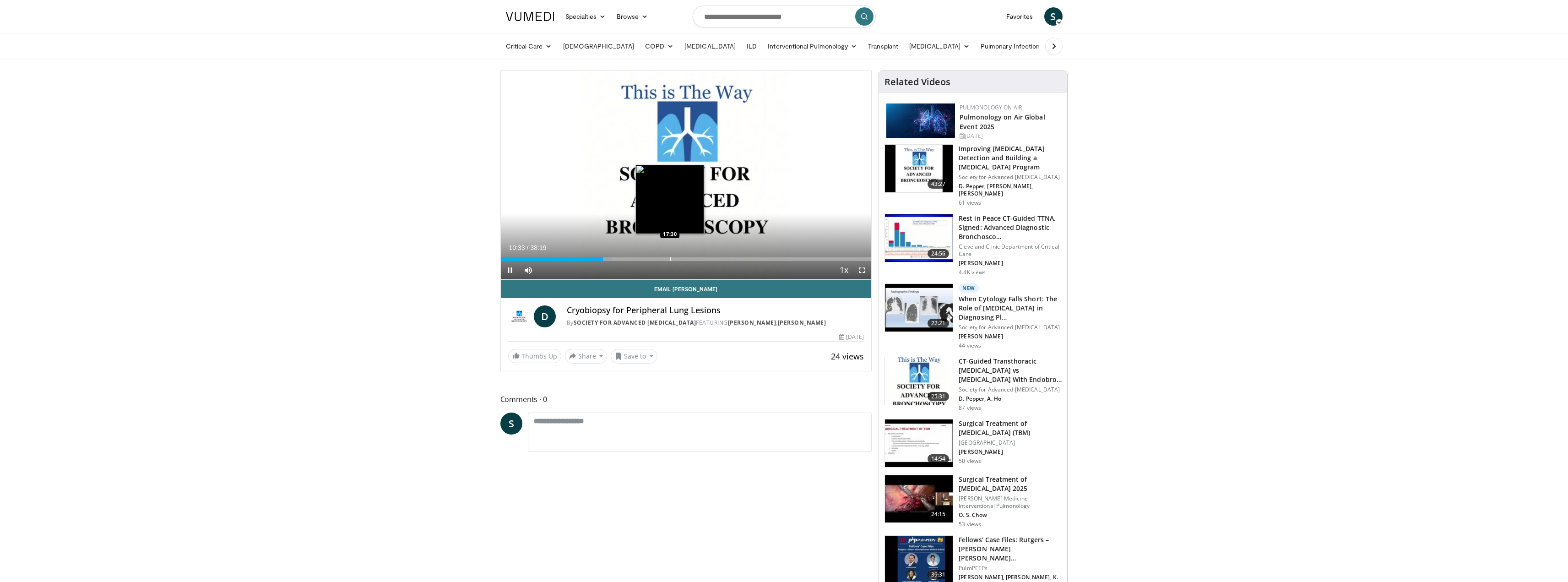
click at [670, 258] on div "Progress Bar" at bounding box center [670, 260] width 1 height 4
click at [690, 260] on div "Progress Bar" at bounding box center [689, 260] width 1 height 4
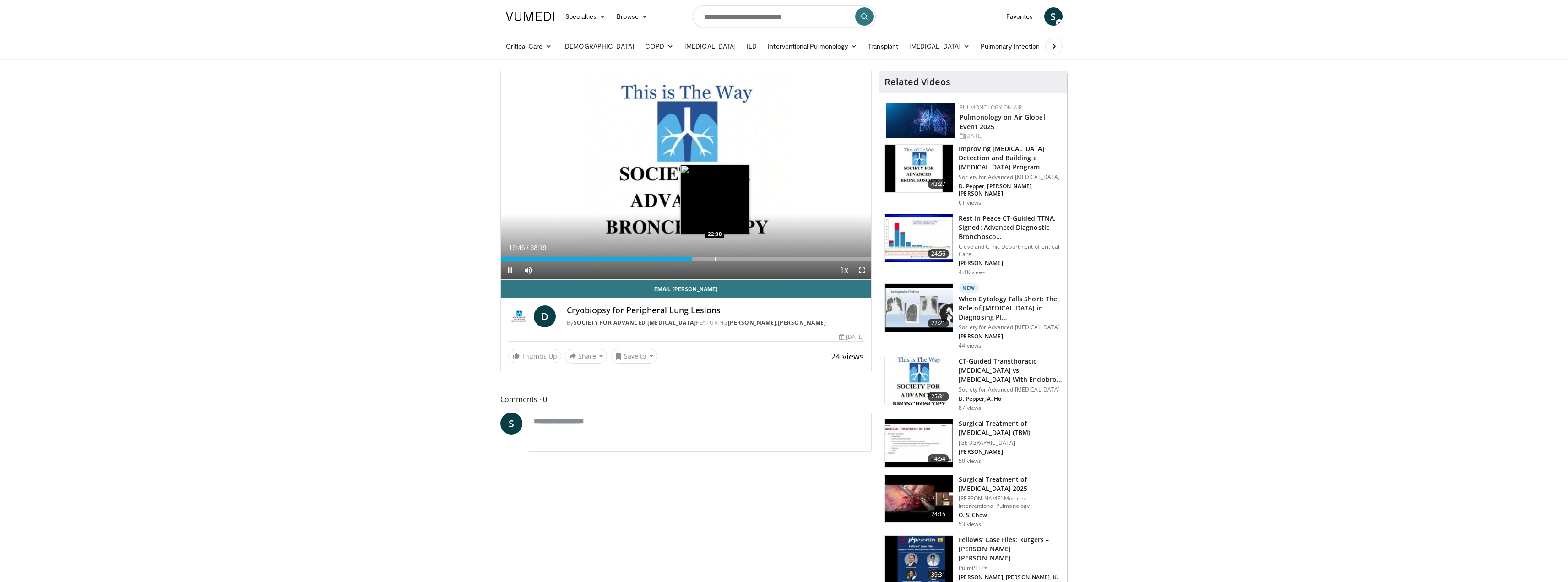
click at [715, 255] on div "Loaded : 52.54% 19:46 22:08" at bounding box center [686, 256] width 371 height 9
drag, startPoint x: 737, startPoint y: 260, endPoint x: 749, endPoint y: 260, distance: 12.0
click at [739, 260] on div "Progress Bar" at bounding box center [738, 260] width 1 height 4
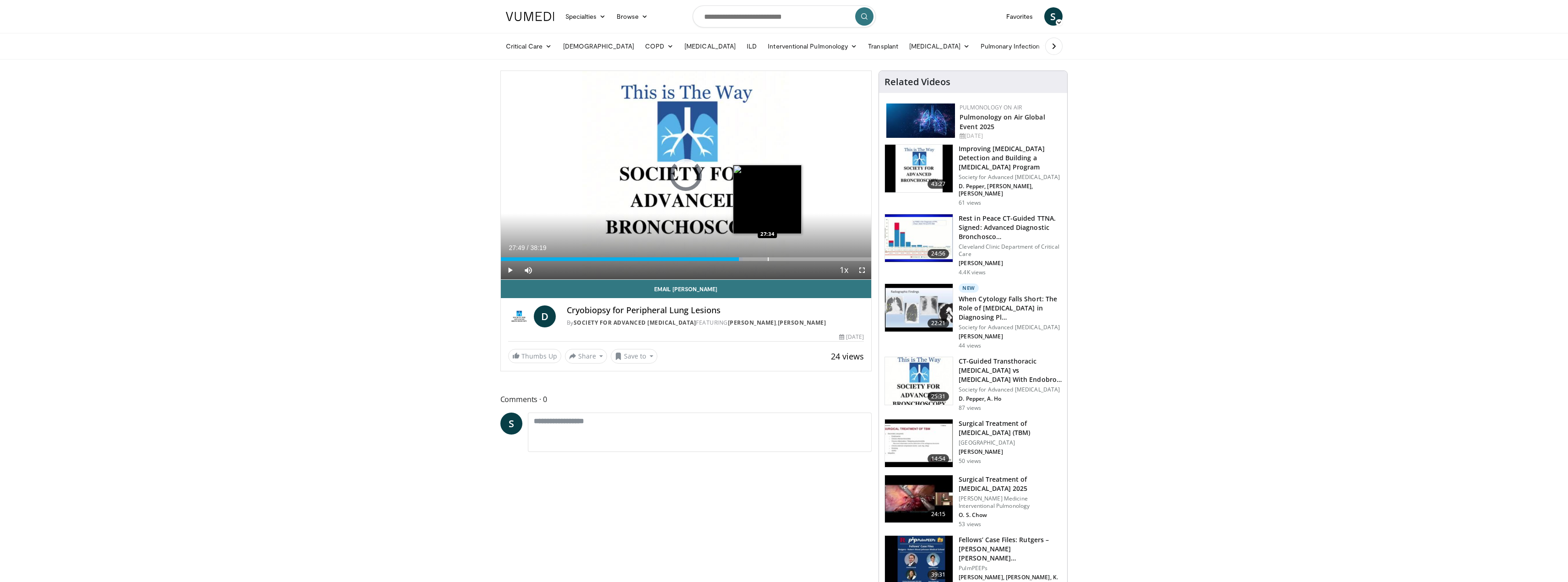
click at [770, 259] on div "Loaded : 65.24% 27:49 27:34" at bounding box center [686, 260] width 371 height 4
click at [794, 258] on div "Progress Bar" at bounding box center [794, 260] width 1 height 4
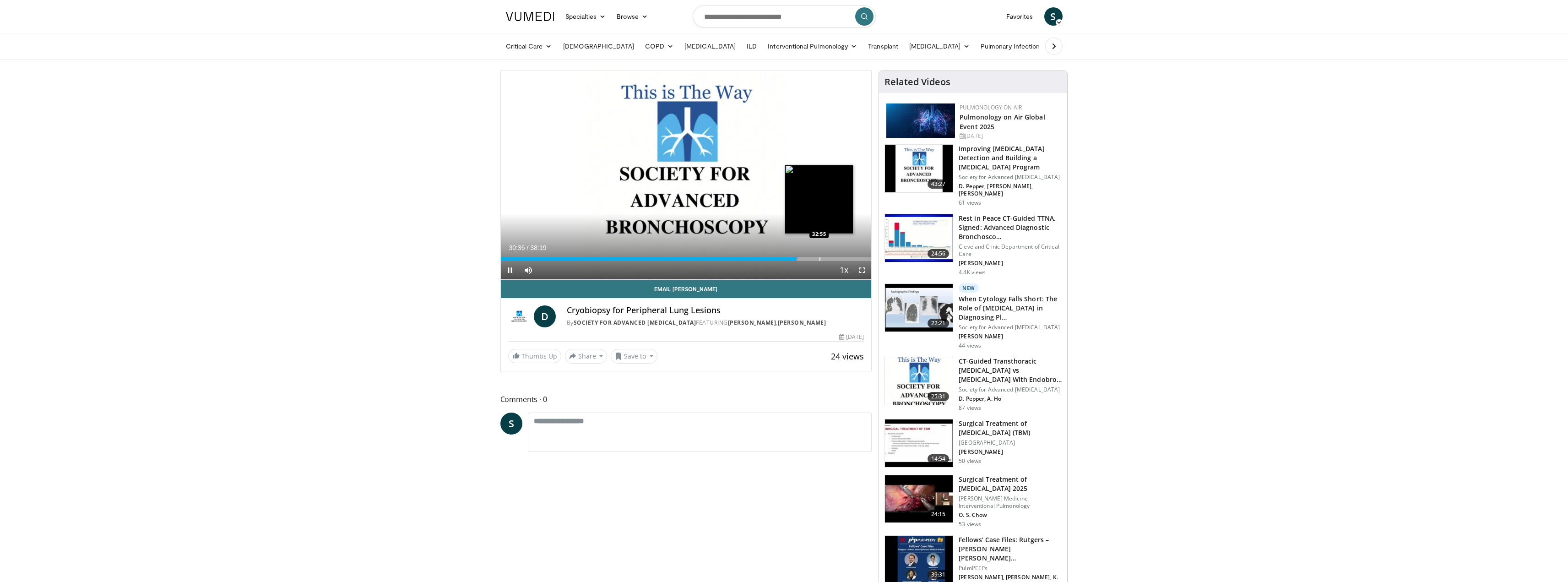
click at [821, 259] on div "Loaded : 80.33% 30:36 32:55" at bounding box center [686, 260] width 371 height 4
click at [851, 258] on div "Progress Bar" at bounding box center [851, 260] width 1 height 4
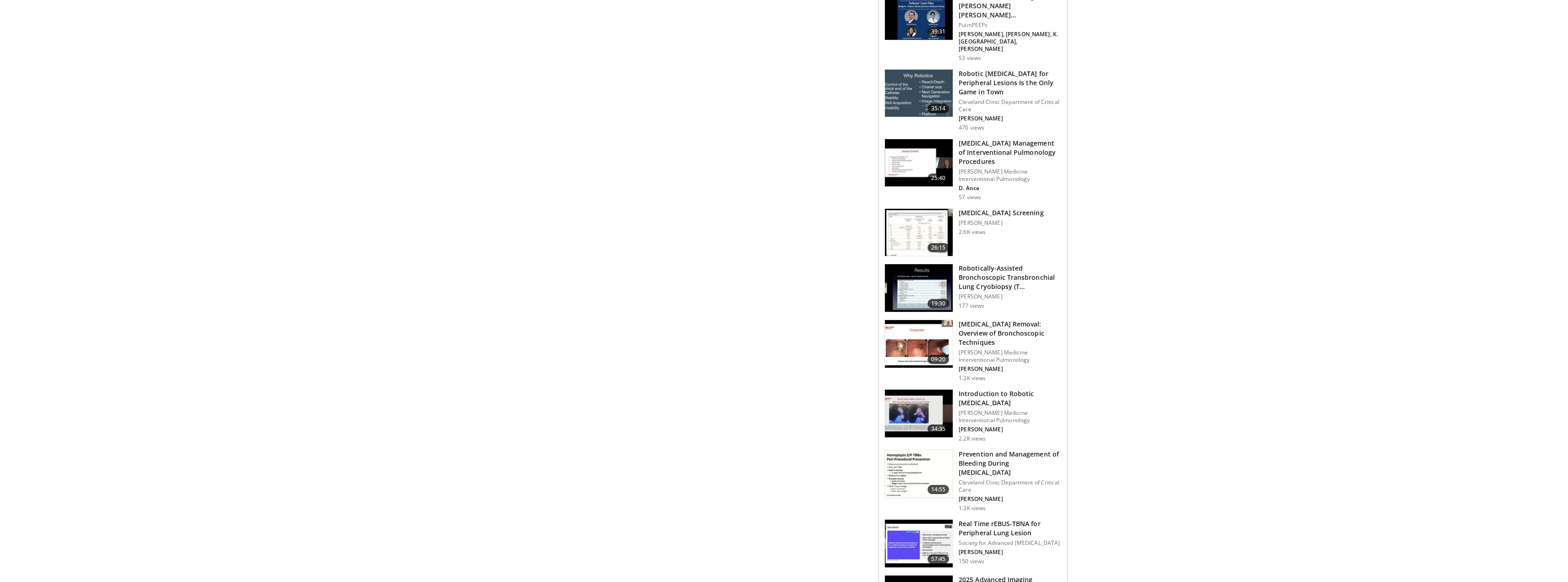
scroll to position [550, 0]
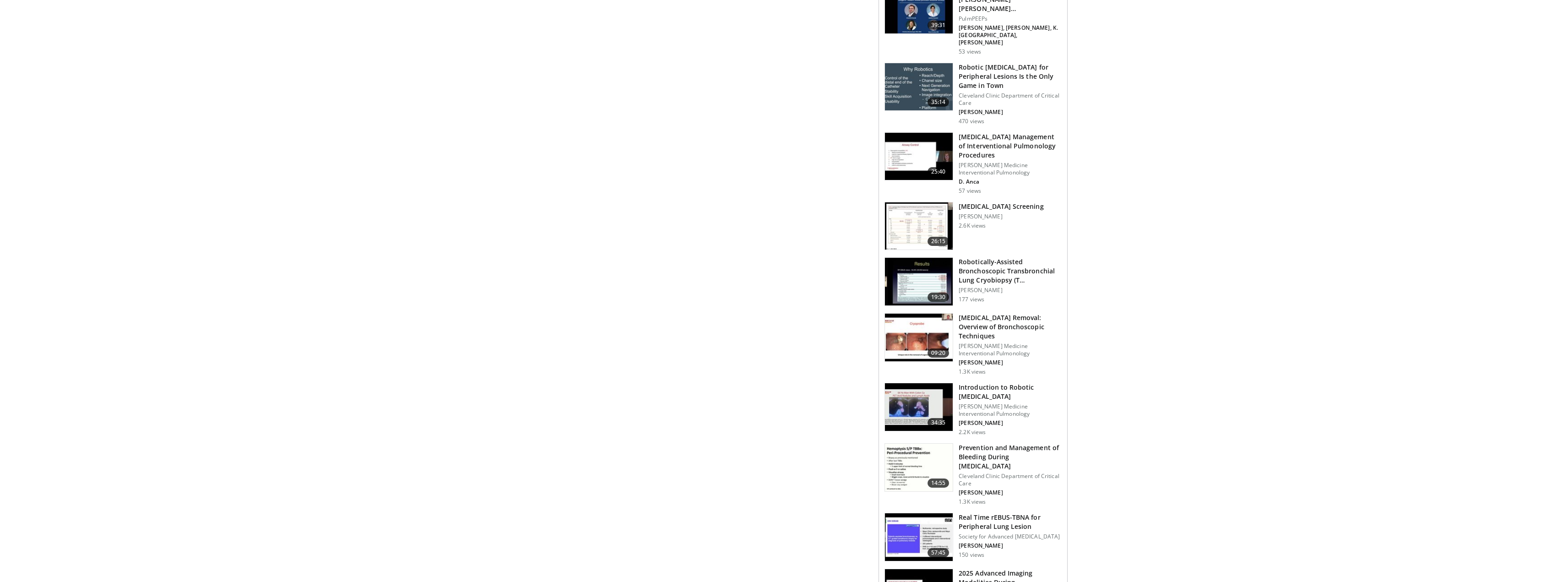
click at [1127, 302] on body "Specialties Adult & Family Medicine Allergy, [MEDICAL_DATA], Immunology Anesthe…" at bounding box center [784, 221] width 1568 height 1543
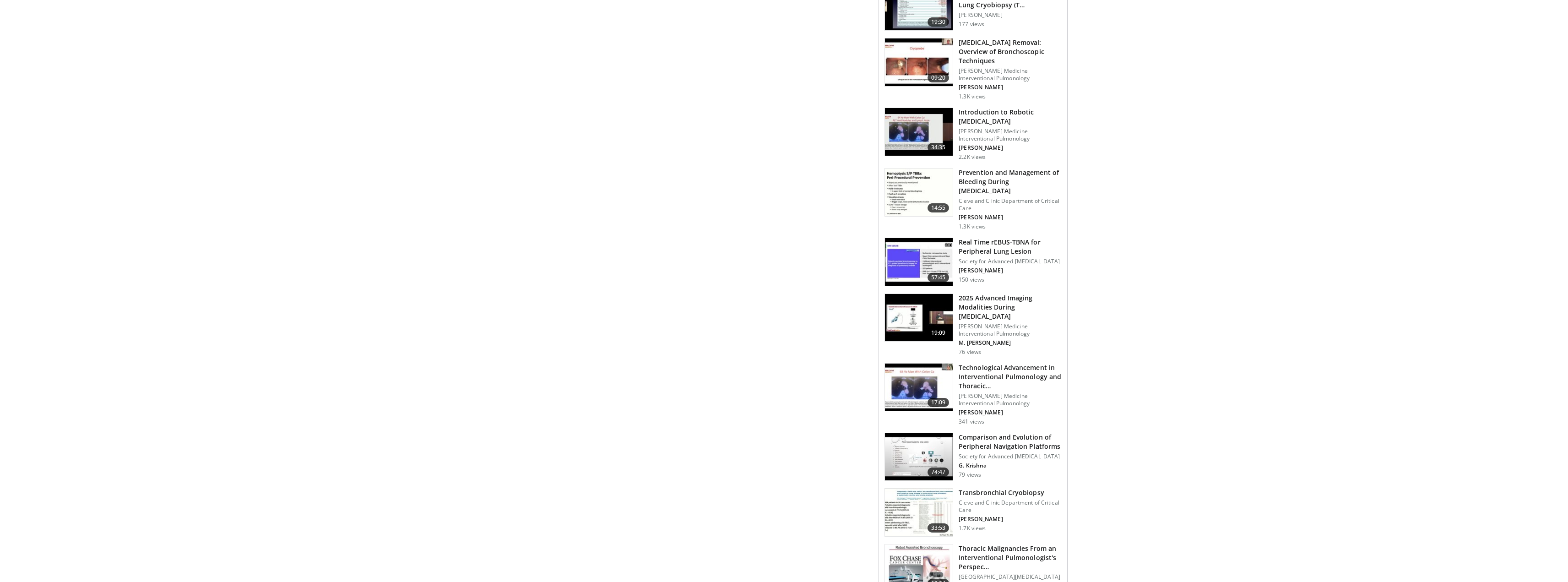
scroll to position [824, 0]
click at [909, 490] on img at bounding box center [919, 513] width 68 height 47
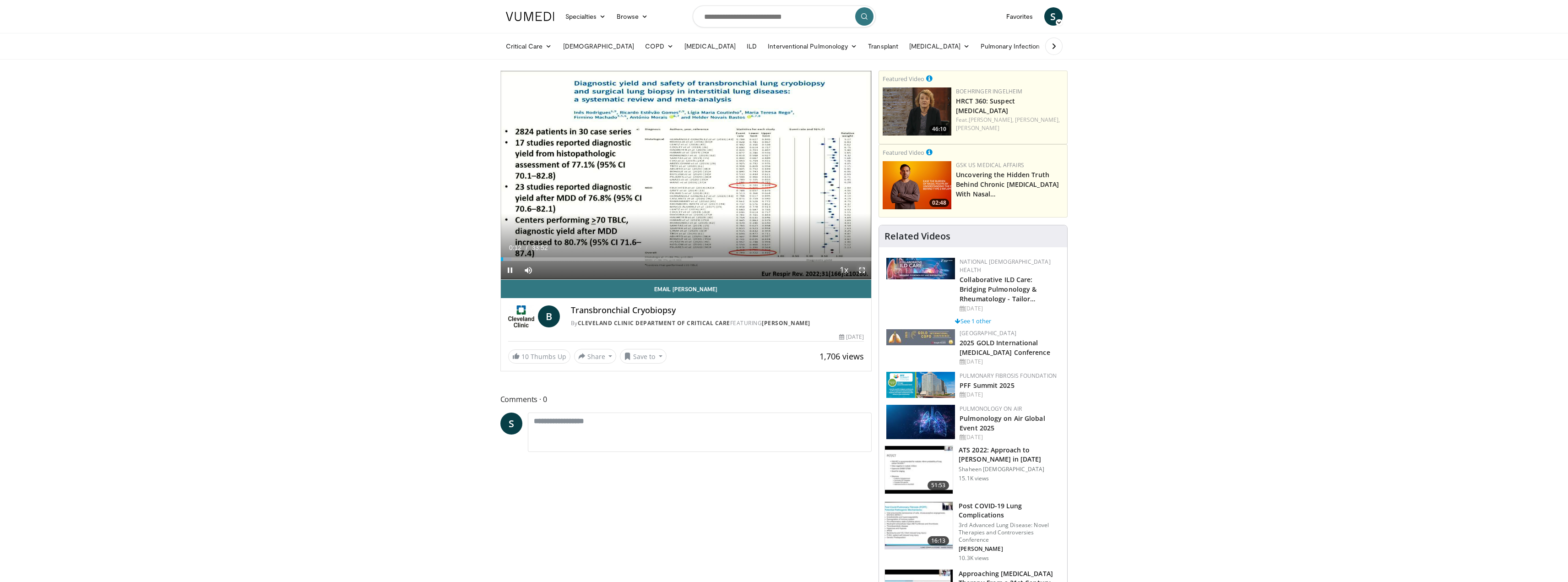
click at [861, 270] on span "Video Player" at bounding box center [862, 271] width 18 height 18
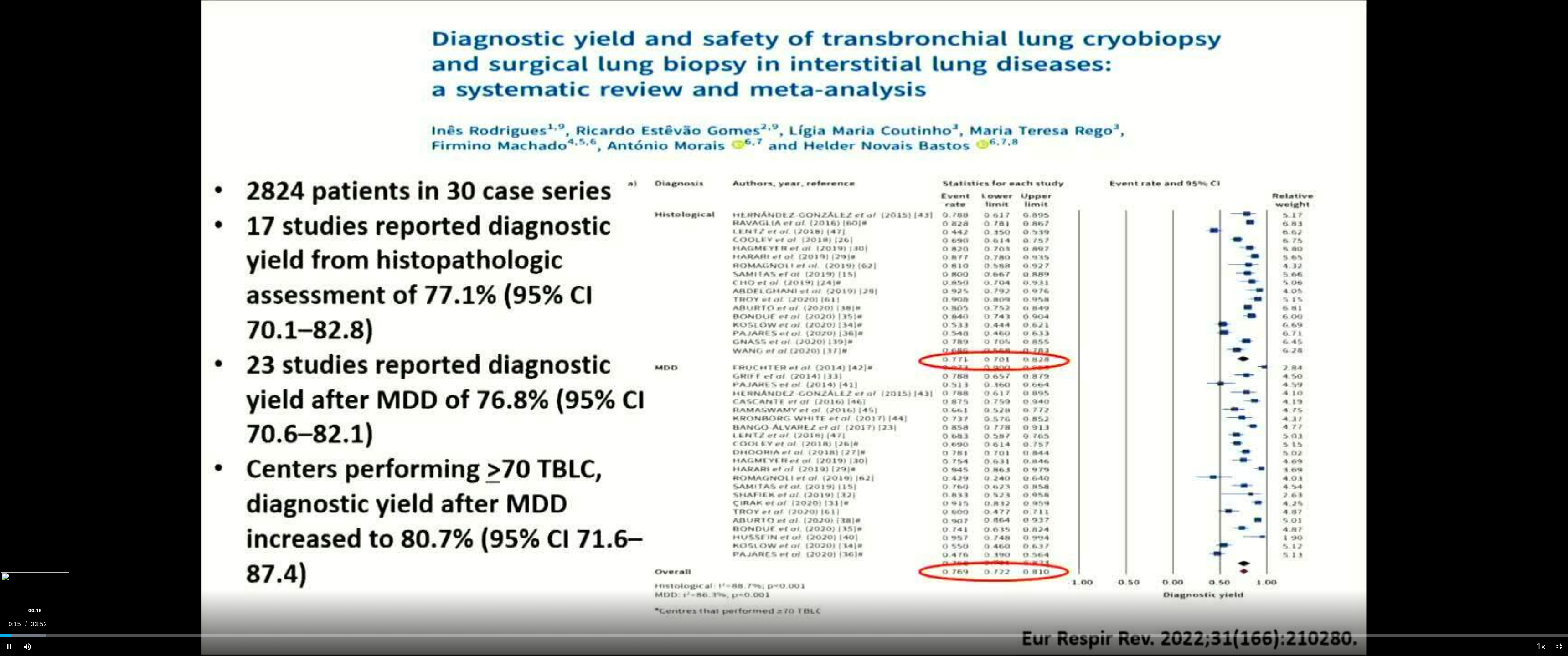
click at [15, 579] on div "Progress Bar" at bounding box center [15, 636] width 1 height 4
click at [20, 579] on div "Progress Bar" at bounding box center [20, 636] width 1 height 4
click at [39, 579] on div "Loaded : 4.39% 00:26 00:50" at bounding box center [784, 633] width 1568 height 9
click at [65, 579] on video-js "**********" at bounding box center [784, 328] width 1568 height 656
click at [66, 579] on div "Progress Bar" at bounding box center [65, 636] width 1 height 4
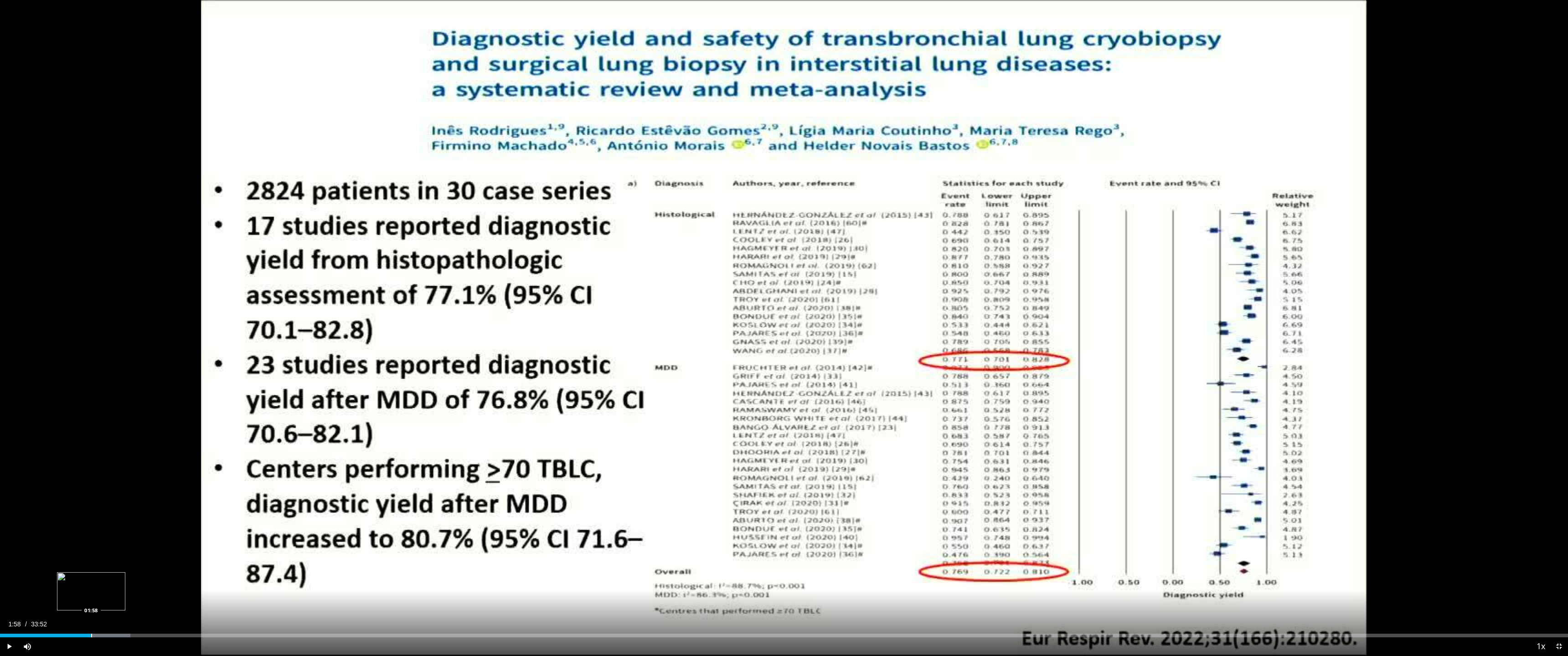
click at [91, 579] on div "Progress Bar" at bounding box center [91, 636] width 1 height 4
click at [103, 579] on div "Loaded : 8.30% 01:58 02:13" at bounding box center [784, 633] width 1568 height 9
click at [118, 579] on div "Loaded : 9.76% 02:14 02:33" at bounding box center [784, 633] width 1568 height 9
click at [152, 579] on div "Loaded : 10.74% 03:17 03:16" at bounding box center [784, 633] width 1568 height 9
click at [197, 579] on div "Progress Bar" at bounding box center [197, 636] width 1 height 4
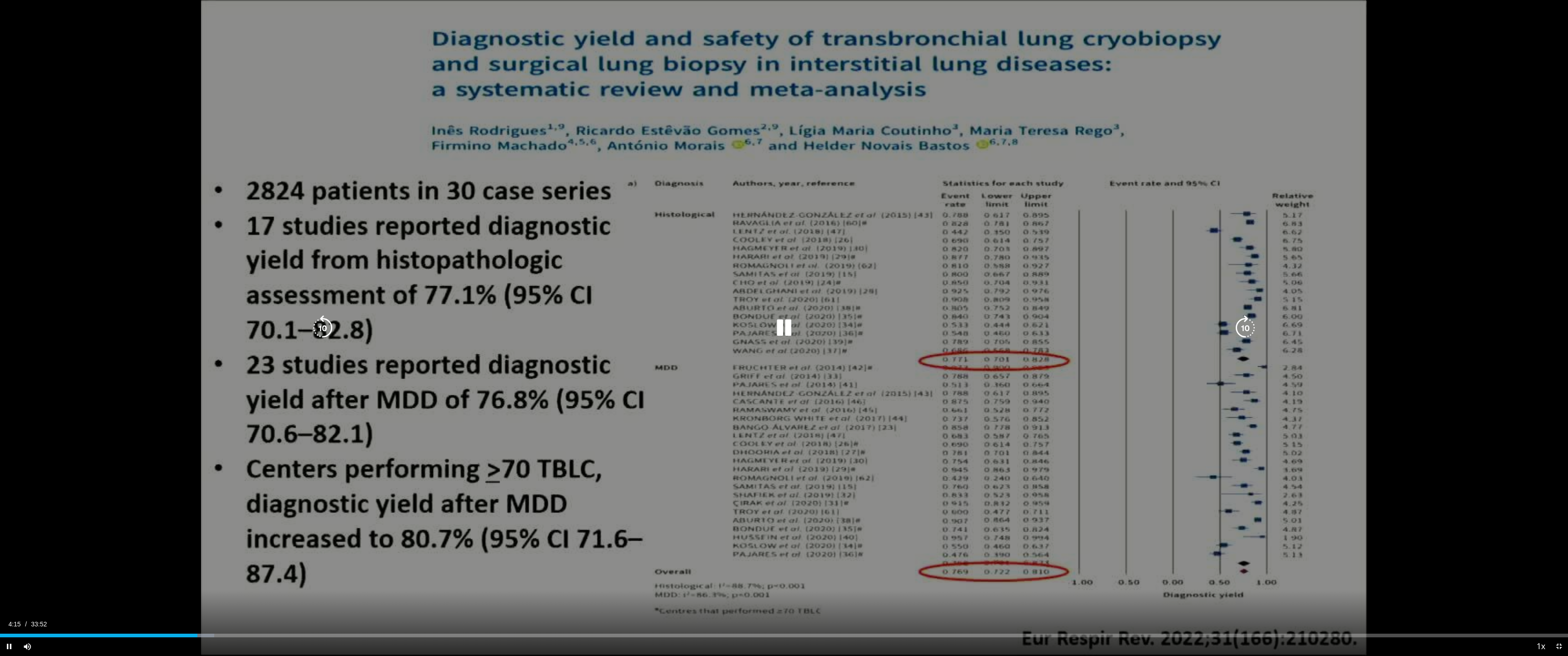
click at [234, 579] on div "Video Player" at bounding box center [783, 647] width 1495 height 18
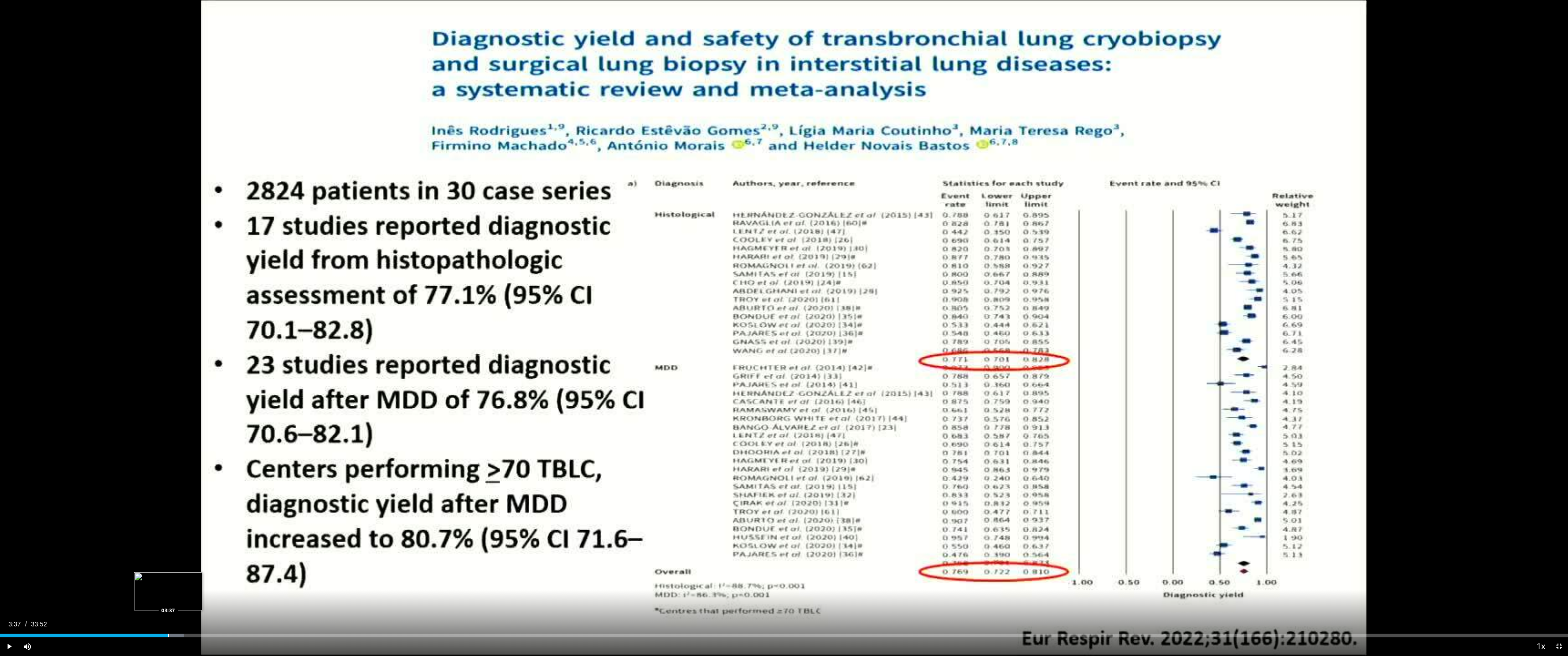
click at [167, 579] on div "03:37" at bounding box center [83, 636] width 167 height 4
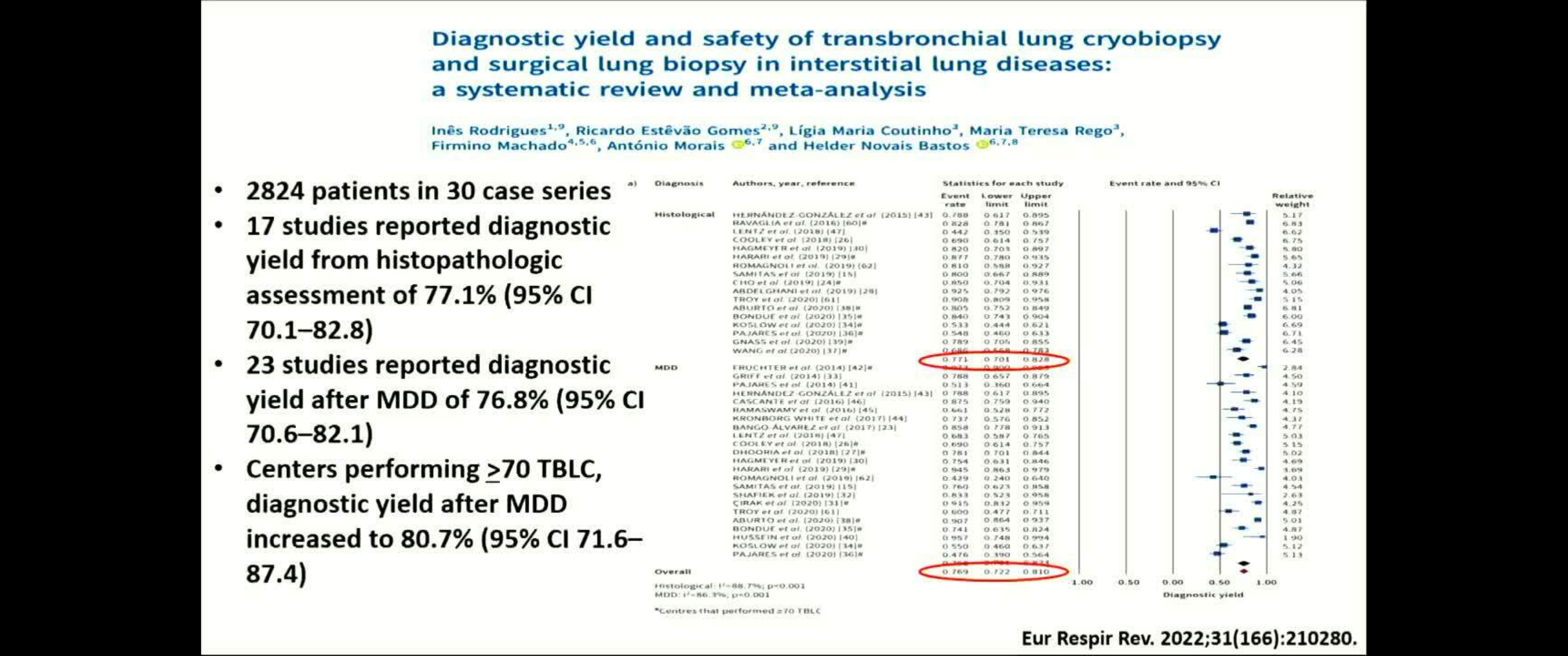
click at [1560, 579] on video-js "**********" at bounding box center [784, 328] width 1568 height 656
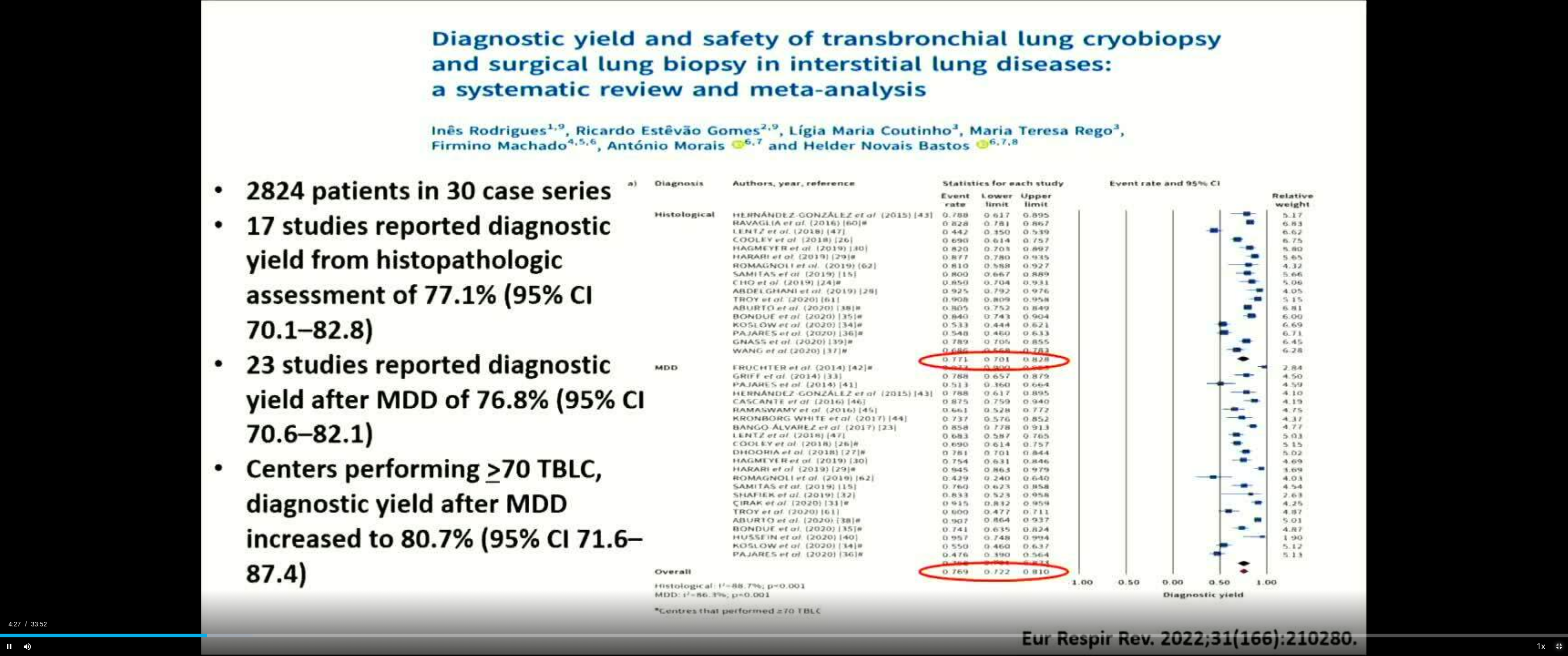
click at [1559, 579] on span "Video Player" at bounding box center [1559, 647] width 18 height 18
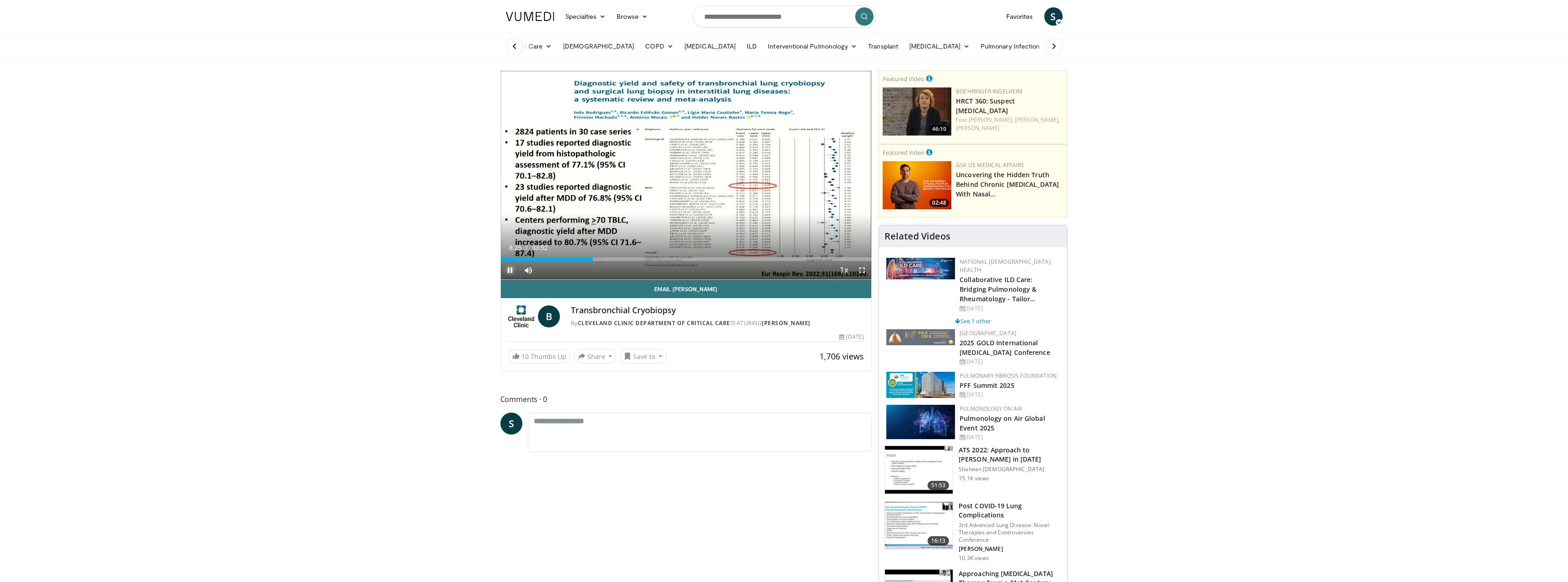
click at [510, 272] on span "Video Player" at bounding box center [510, 271] width 18 height 18
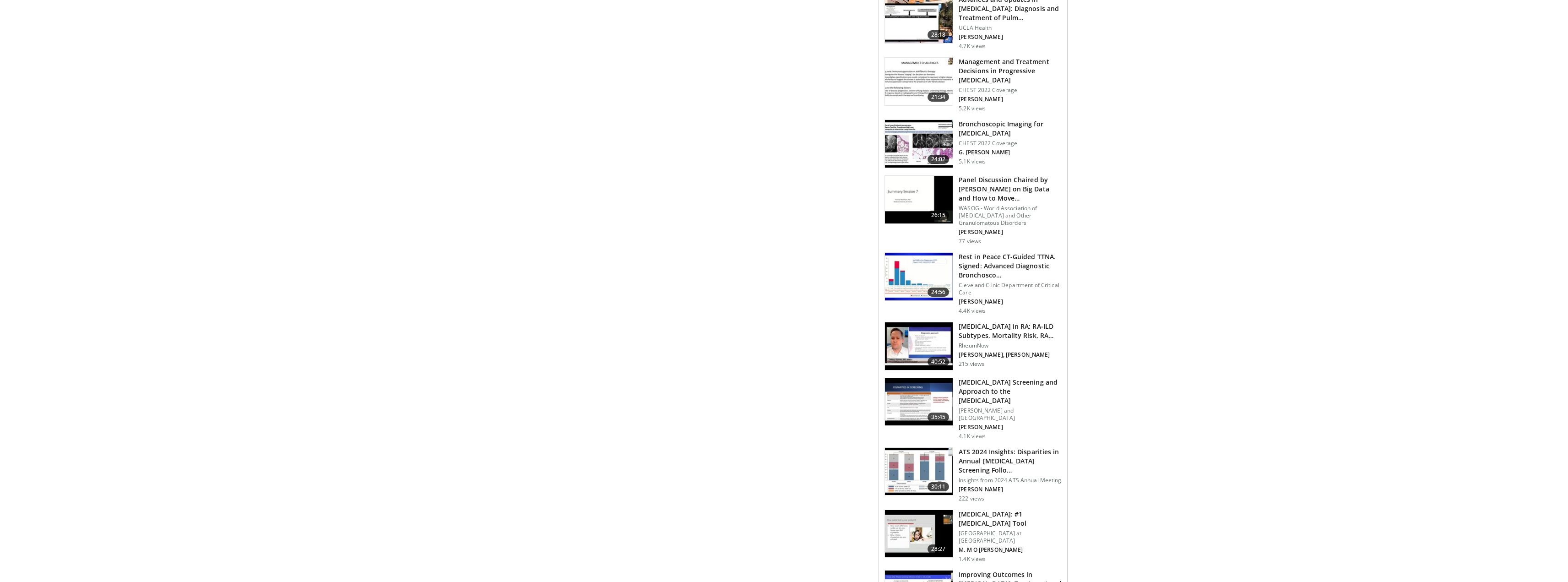
scroll to position [916, 0]
